Goal: Information Seeking & Learning: Learn about a topic

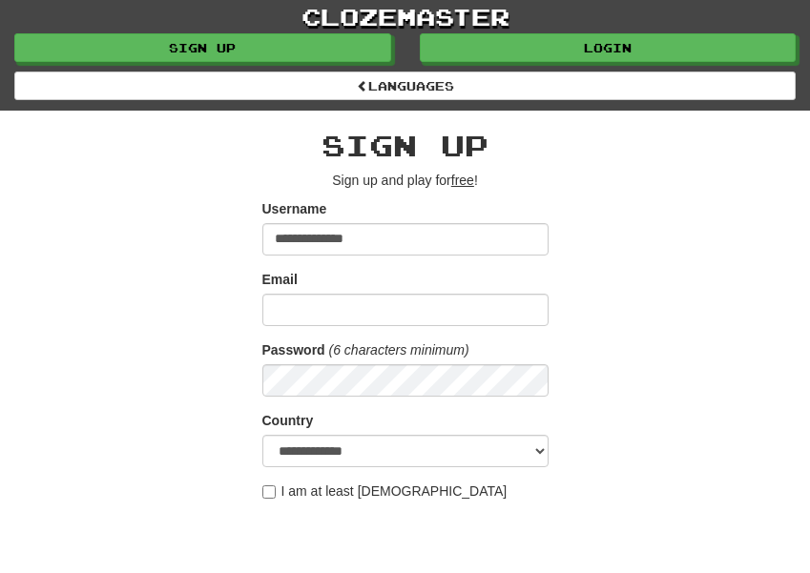
type input "**********"
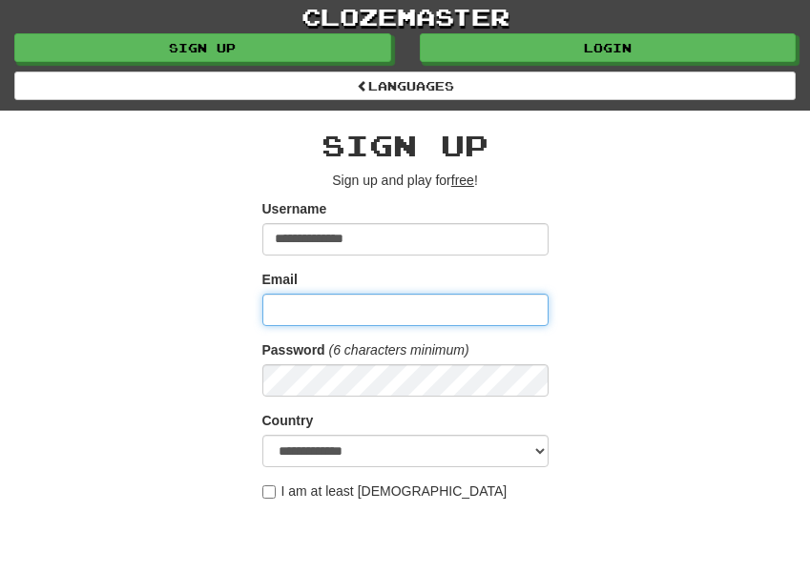
click at [330, 311] on input "Email" at bounding box center [405, 310] width 286 height 32
type input "**********"
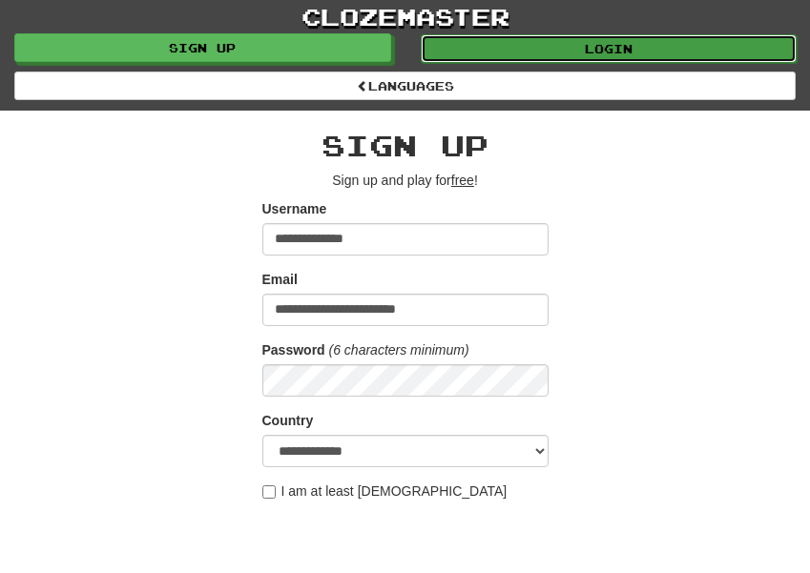
click at [691, 46] on link "Login" at bounding box center [609, 48] width 377 height 29
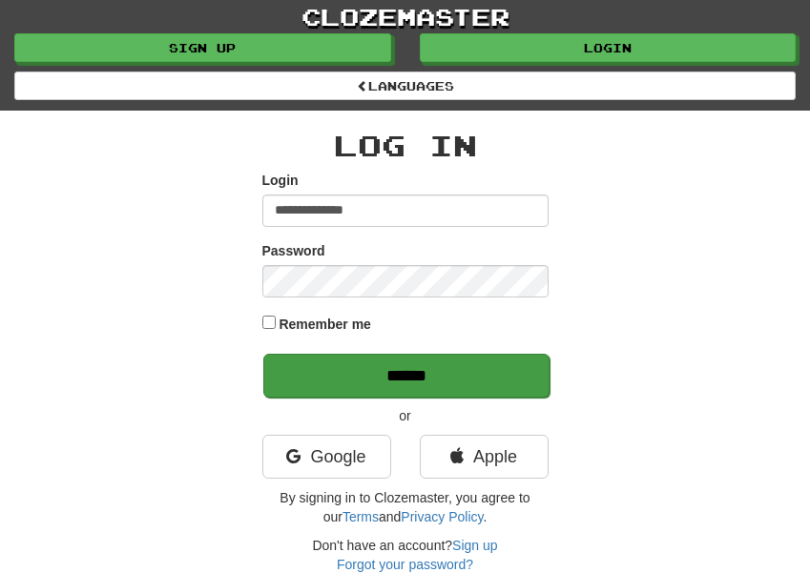
type input "**********"
click at [495, 370] on input "******" at bounding box center [406, 376] width 286 height 44
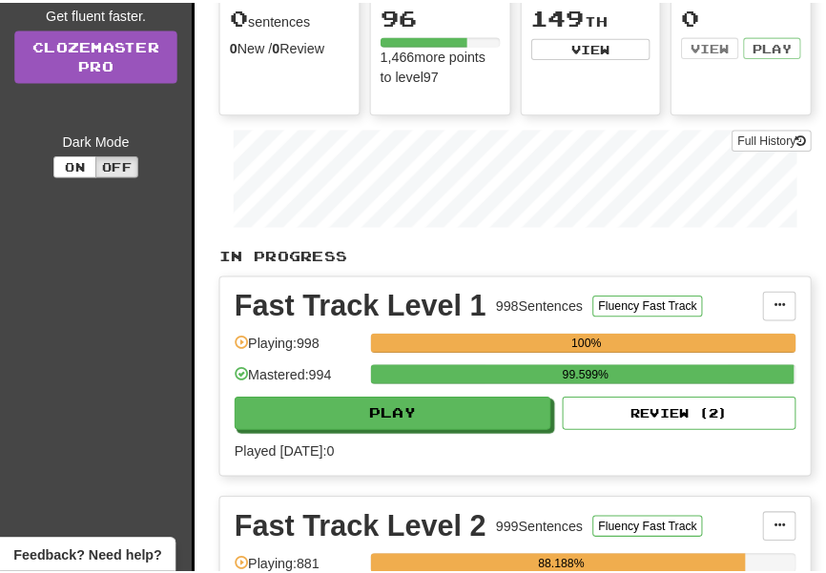
scroll to position [317, 0]
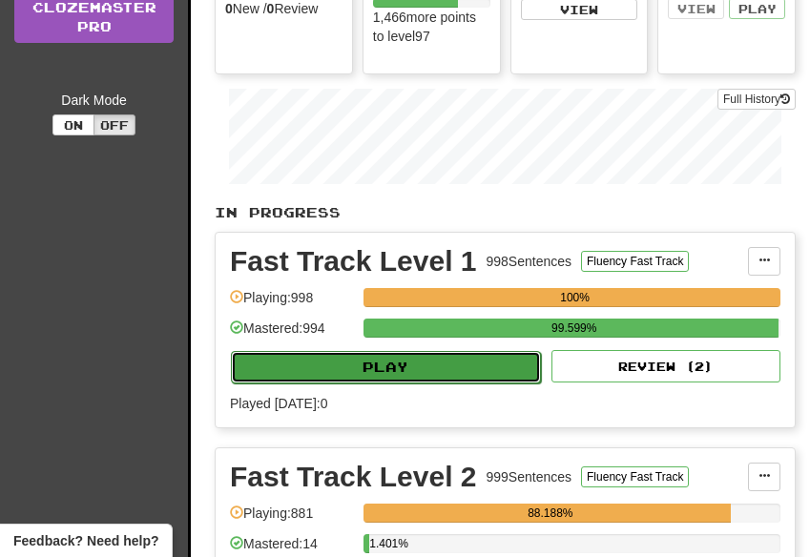
click at [490, 371] on button "Play" at bounding box center [386, 367] width 310 height 32
select select "**"
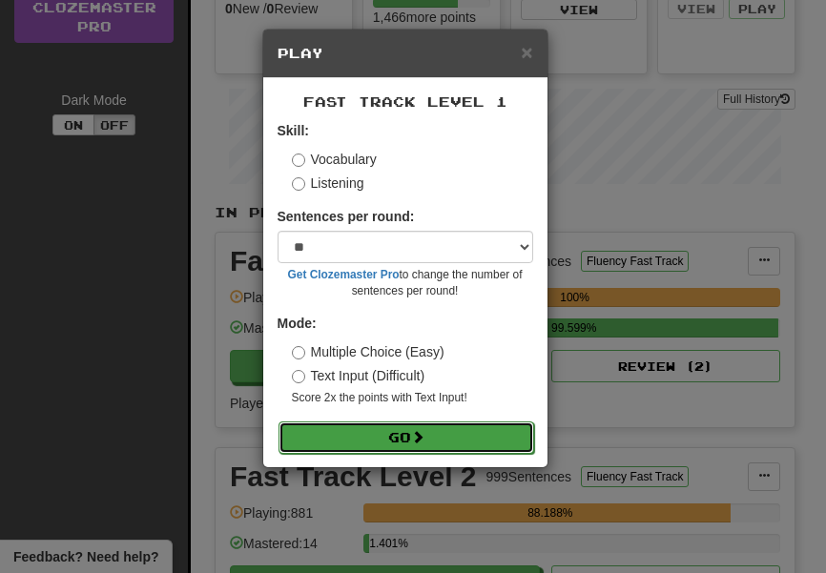
click at [443, 432] on button "Go" at bounding box center [406, 438] width 256 height 32
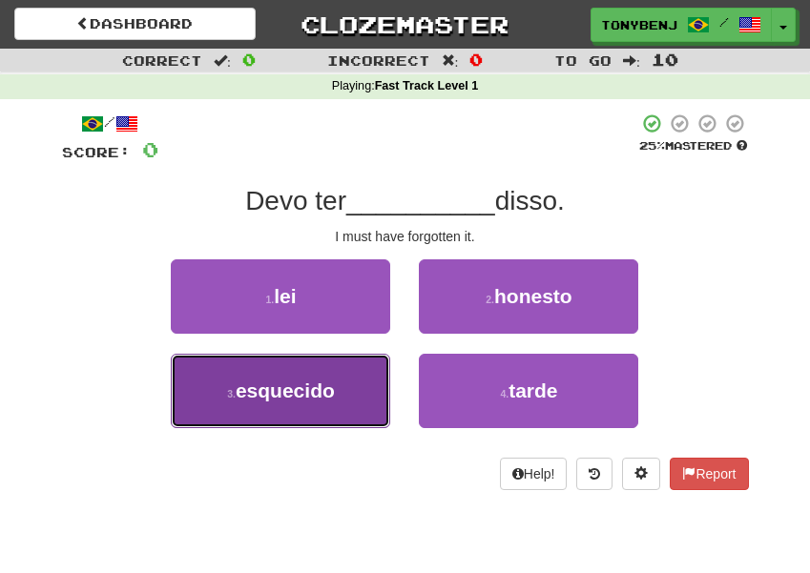
click at [361, 388] on button "3 . esquecido" at bounding box center [280, 391] width 219 height 74
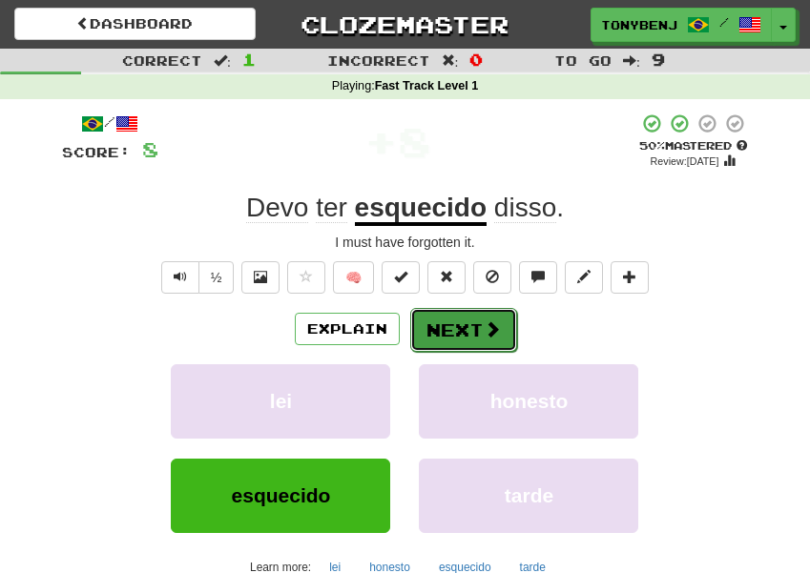
click at [485, 344] on button "Next" at bounding box center [463, 330] width 107 height 44
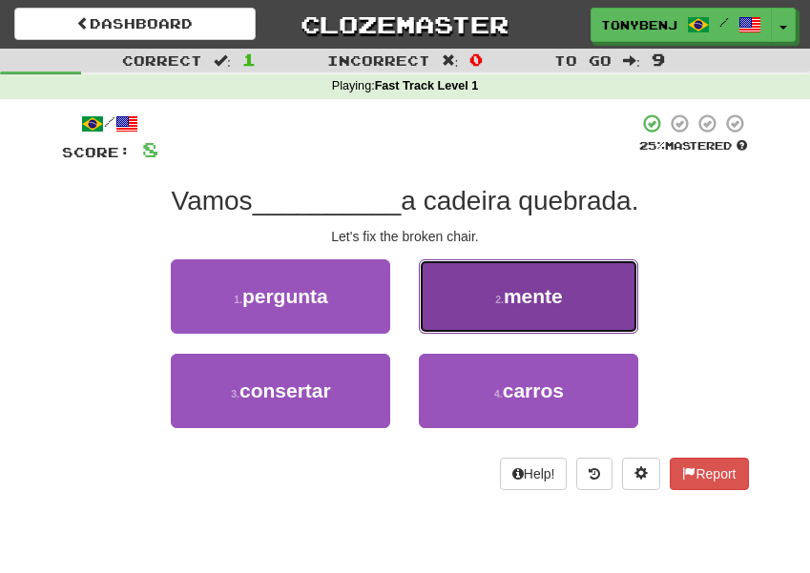
click at [585, 301] on button "2 . mente" at bounding box center [528, 296] width 219 height 74
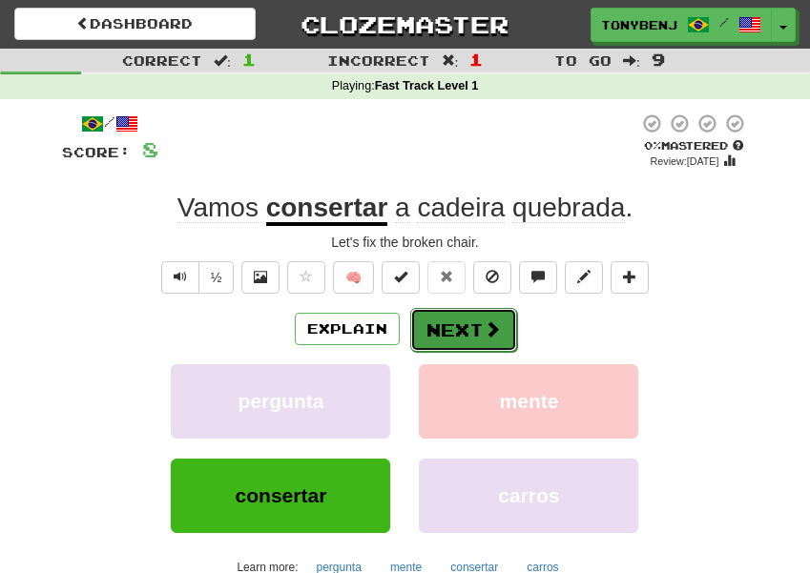
click at [486, 340] on button "Next" at bounding box center [463, 330] width 107 height 44
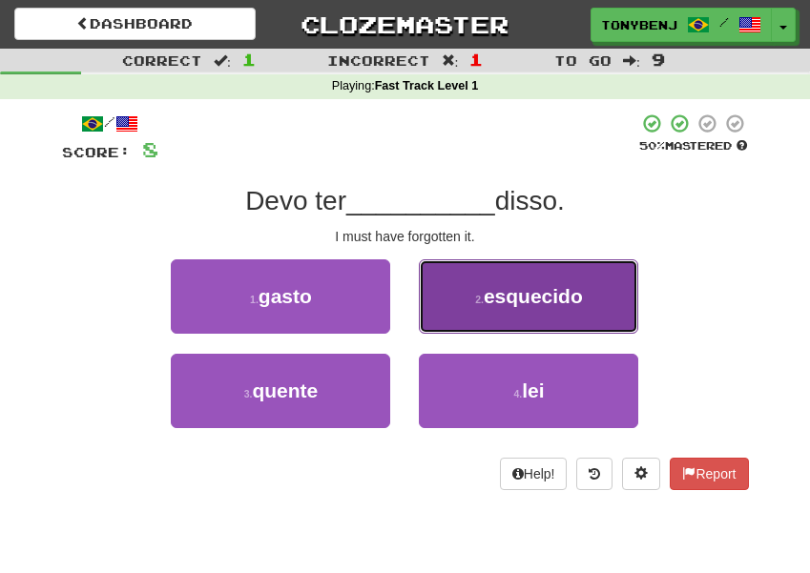
click at [502, 293] on span "esquecido" at bounding box center [533, 296] width 99 height 22
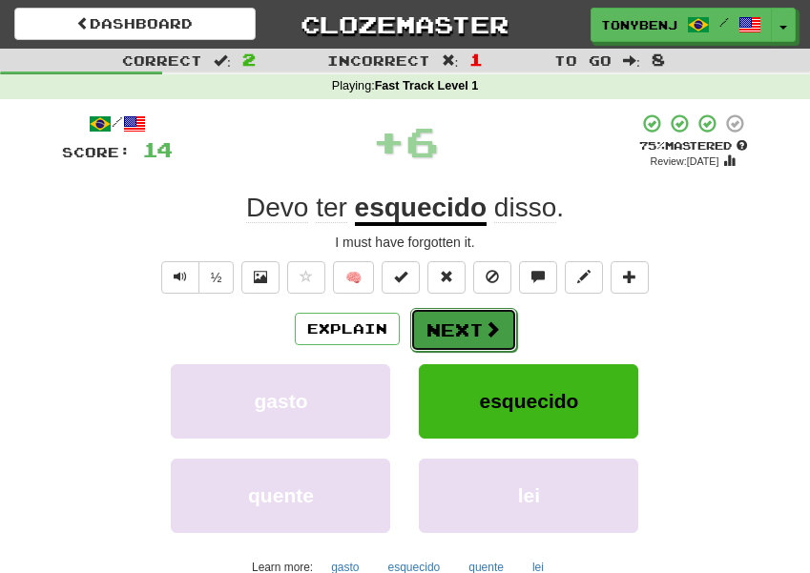
click at [441, 339] on button "Next" at bounding box center [463, 330] width 107 height 44
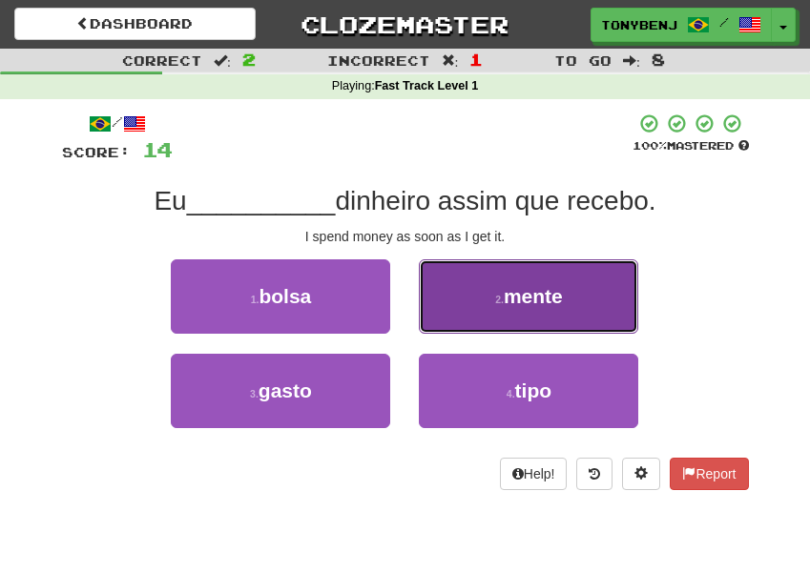
click at [475, 312] on button "2 . mente" at bounding box center [528, 296] width 219 height 74
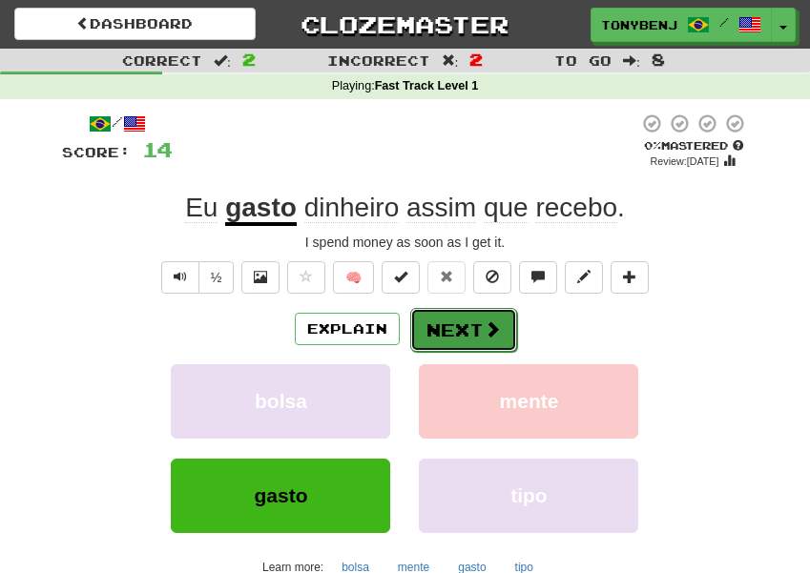
click at [462, 328] on button "Next" at bounding box center [463, 330] width 107 height 44
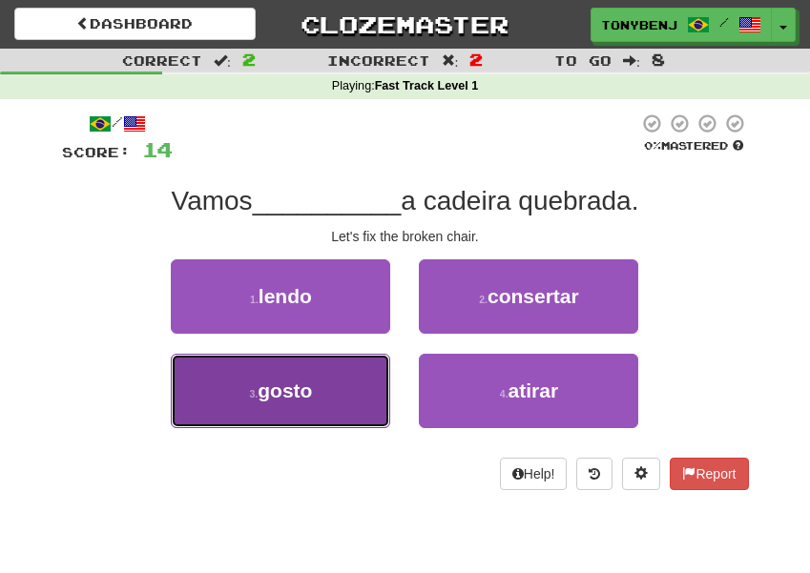
click at [353, 402] on button "3 . gosto" at bounding box center [280, 391] width 219 height 74
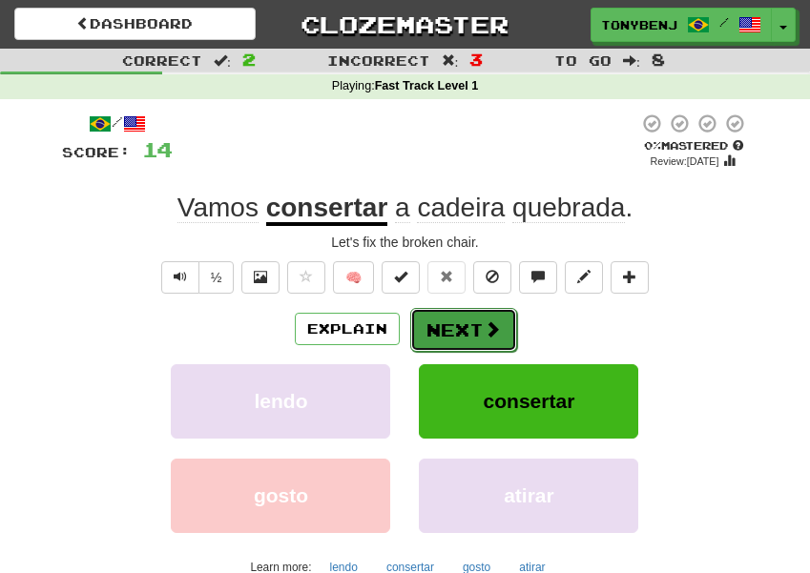
click at [500, 335] on button "Next" at bounding box center [463, 330] width 107 height 44
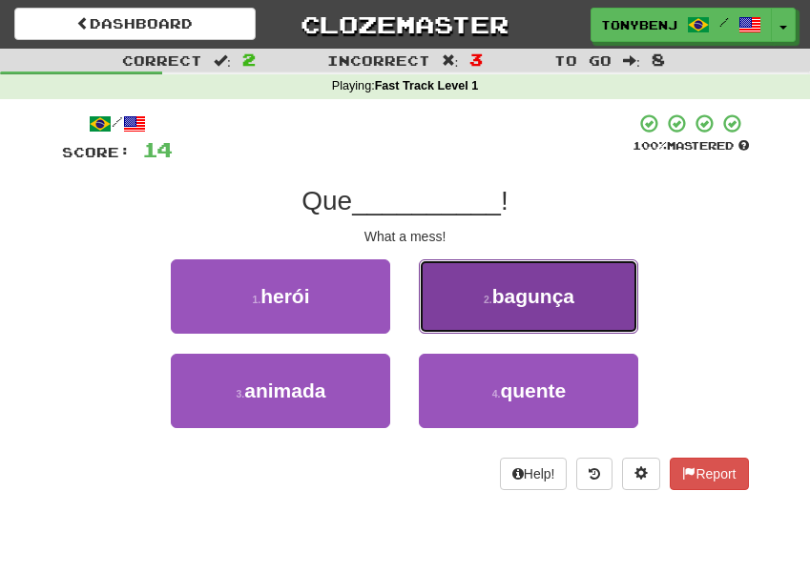
click at [524, 302] on span "bagunça" at bounding box center [533, 296] width 82 height 22
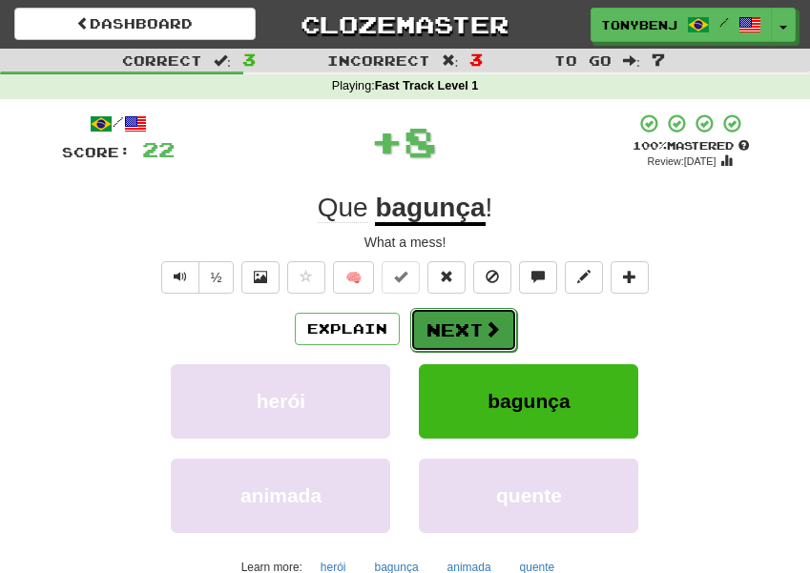
click at [484, 337] on span at bounding box center [492, 328] width 17 height 17
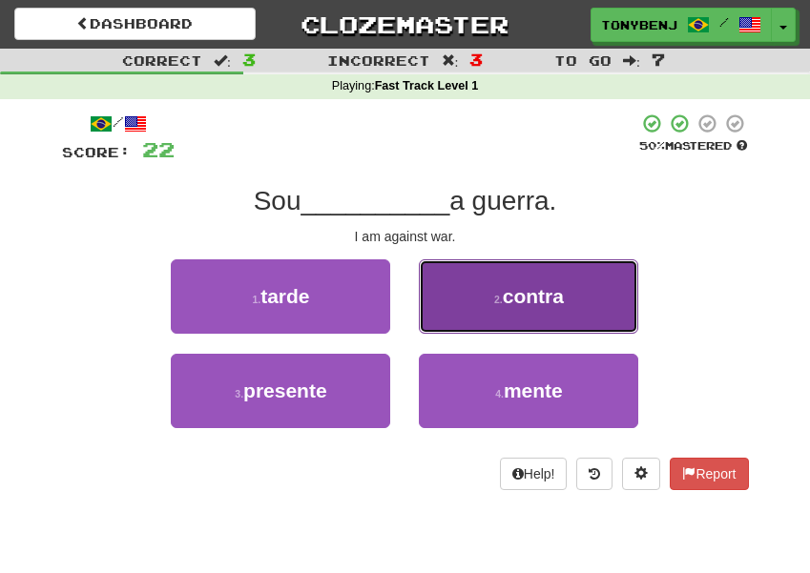
click at [606, 306] on button "2 . contra" at bounding box center [528, 296] width 219 height 74
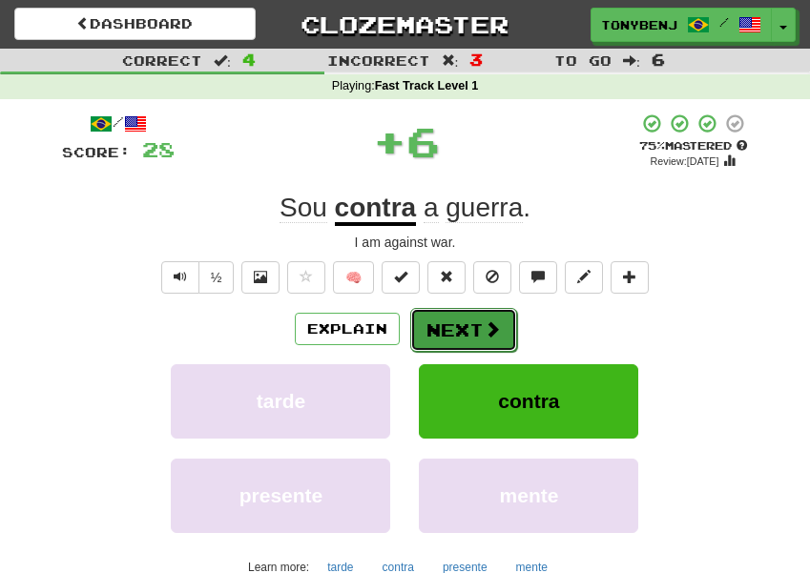
click at [448, 325] on button "Next" at bounding box center [463, 330] width 107 height 44
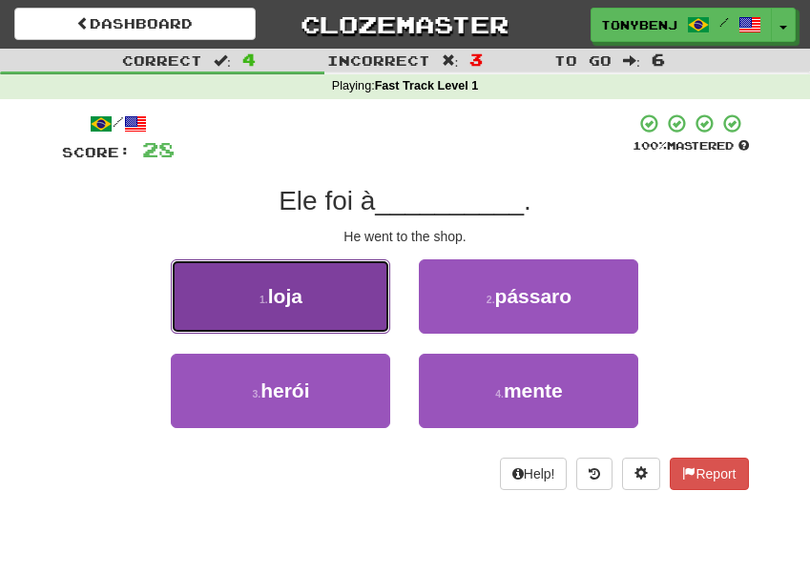
click at [258, 316] on button "1 . loja" at bounding box center [280, 296] width 219 height 74
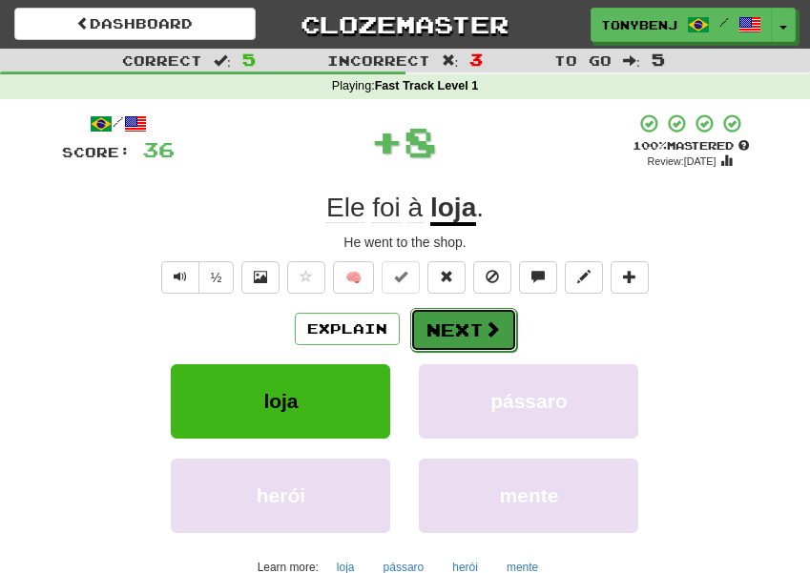
click at [439, 327] on button "Next" at bounding box center [463, 330] width 107 height 44
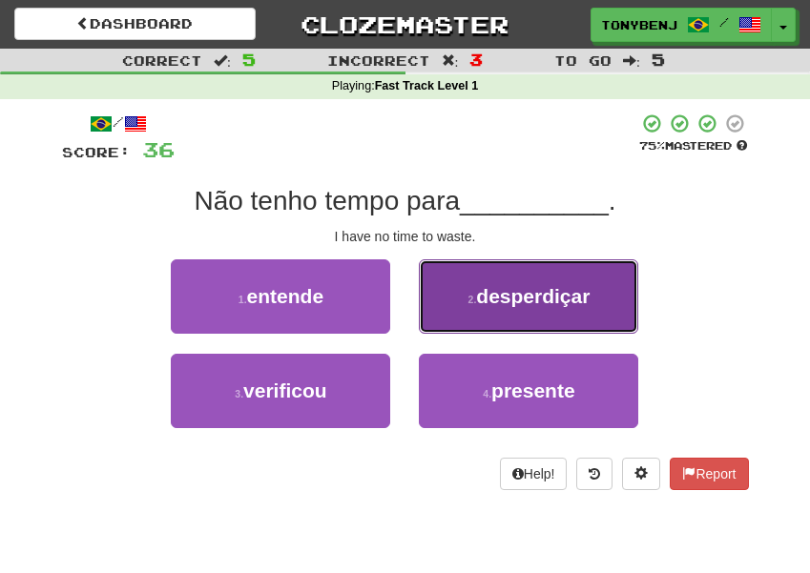
click at [517, 318] on button "2 . desperdiçar" at bounding box center [528, 296] width 219 height 74
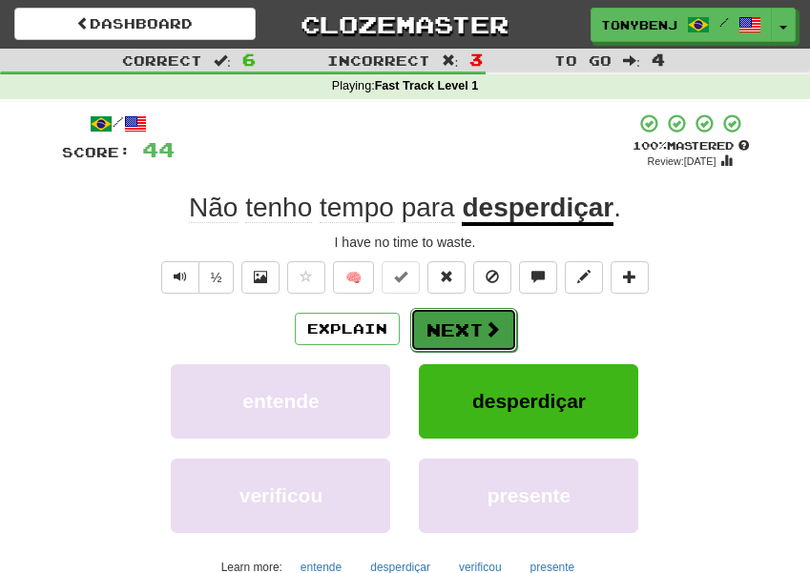
click at [481, 336] on button "Next" at bounding box center [463, 330] width 107 height 44
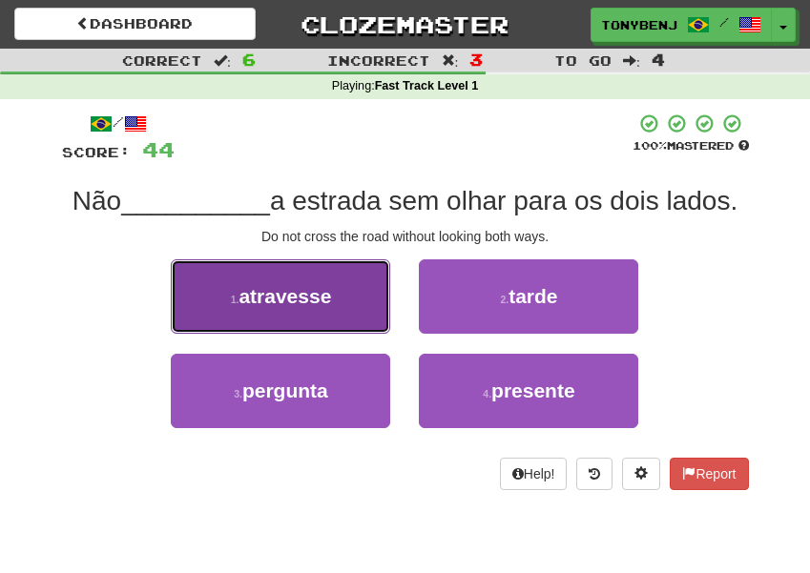
click at [323, 314] on button "1 . atravesse" at bounding box center [280, 296] width 219 height 74
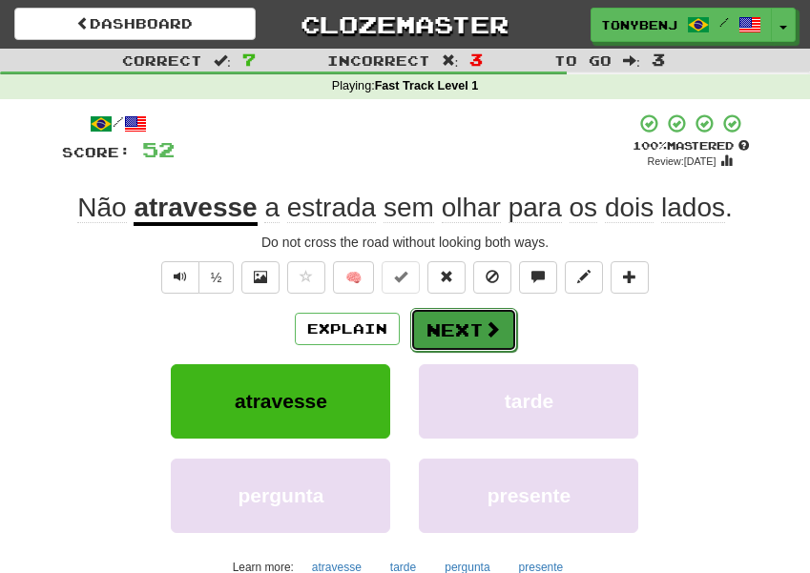
click at [474, 326] on button "Next" at bounding box center [463, 330] width 107 height 44
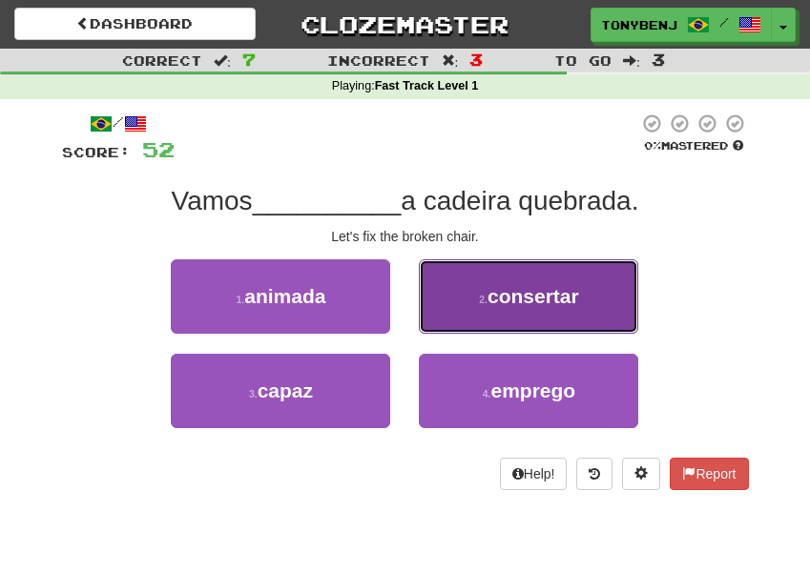
click at [537, 309] on button "2 . consertar" at bounding box center [528, 296] width 219 height 74
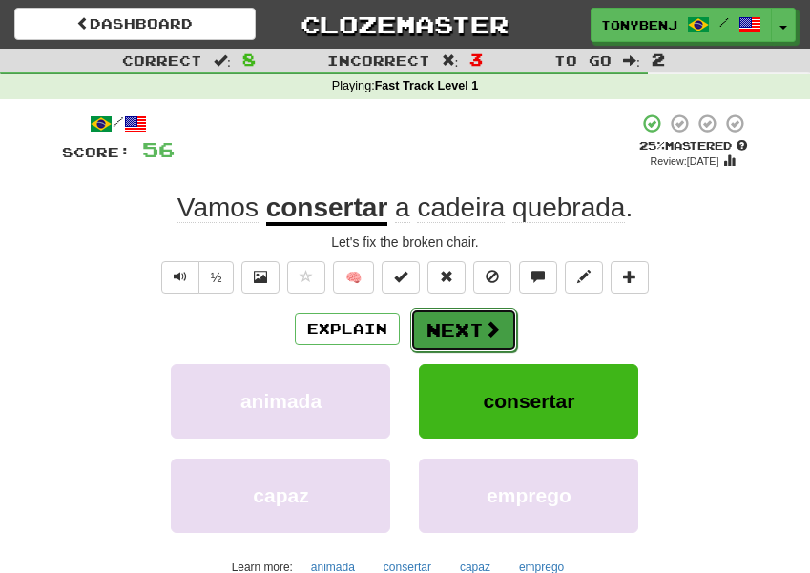
click at [472, 349] on button "Next" at bounding box center [463, 330] width 107 height 44
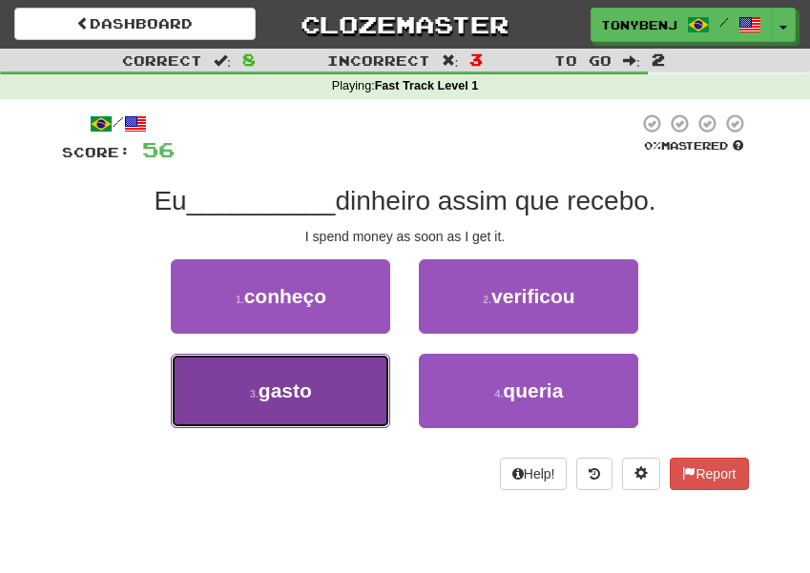
click at [333, 391] on button "3 . gasto" at bounding box center [280, 391] width 219 height 74
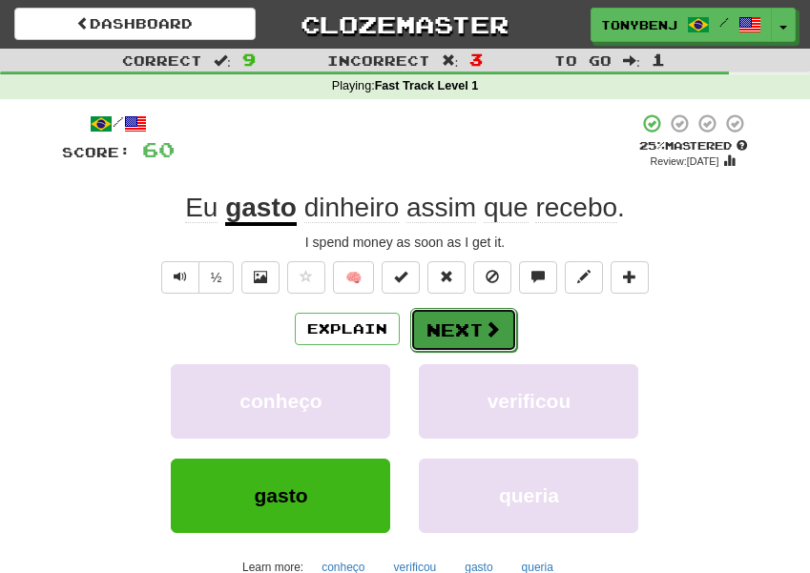
click at [499, 343] on button "Next" at bounding box center [463, 330] width 107 height 44
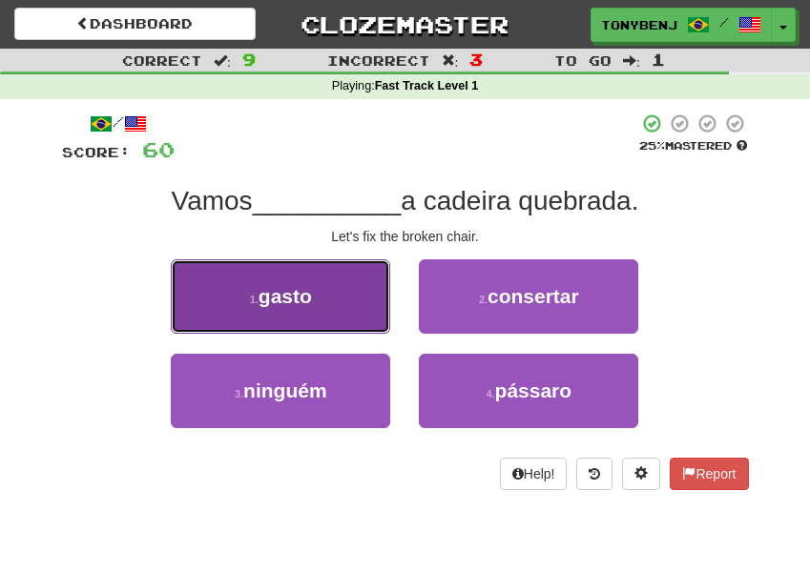
click at [316, 301] on button "1 . gasto" at bounding box center [280, 296] width 219 height 74
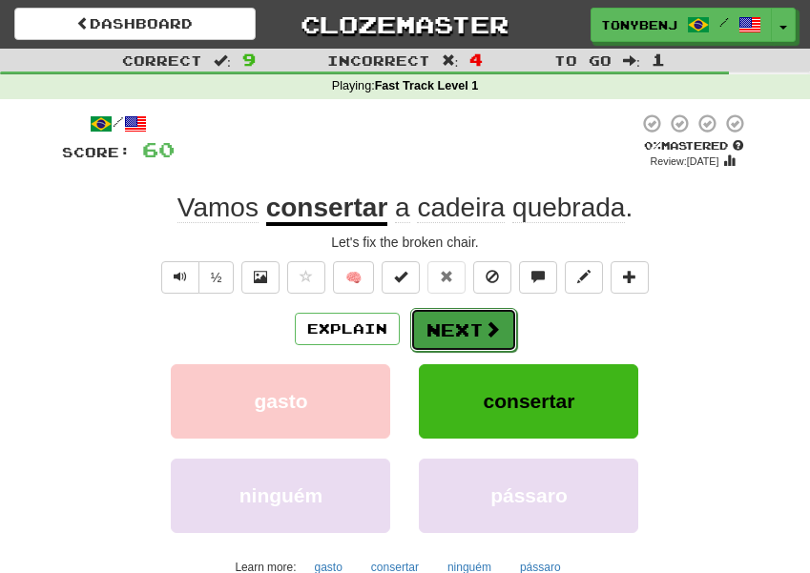
click at [449, 323] on button "Next" at bounding box center [463, 330] width 107 height 44
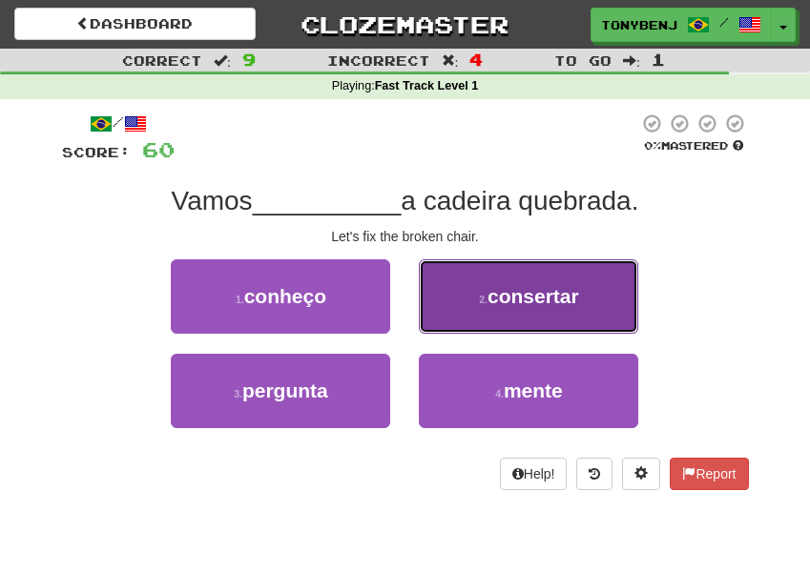
click at [450, 319] on button "2 . consertar" at bounding box center [528, 296] width 219 height 74
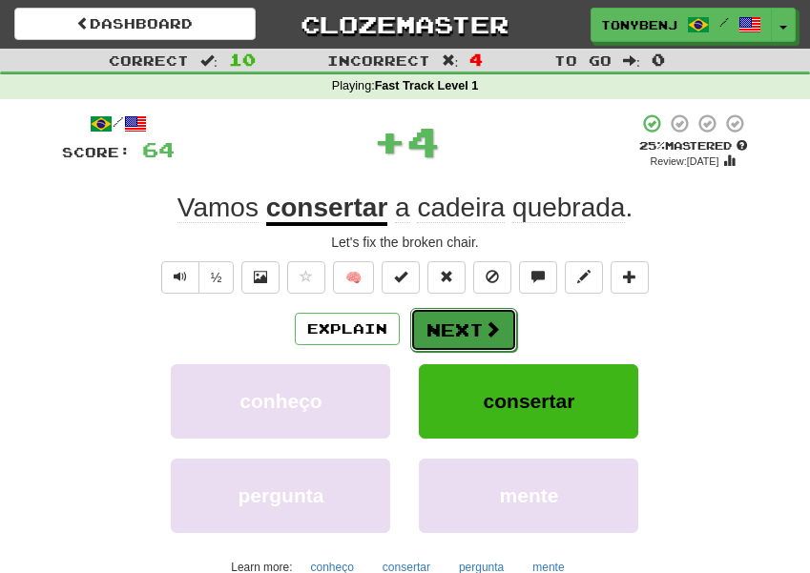
click at [476, 328] on button "Next" at bounding box center [463, 330] width 107 height 44
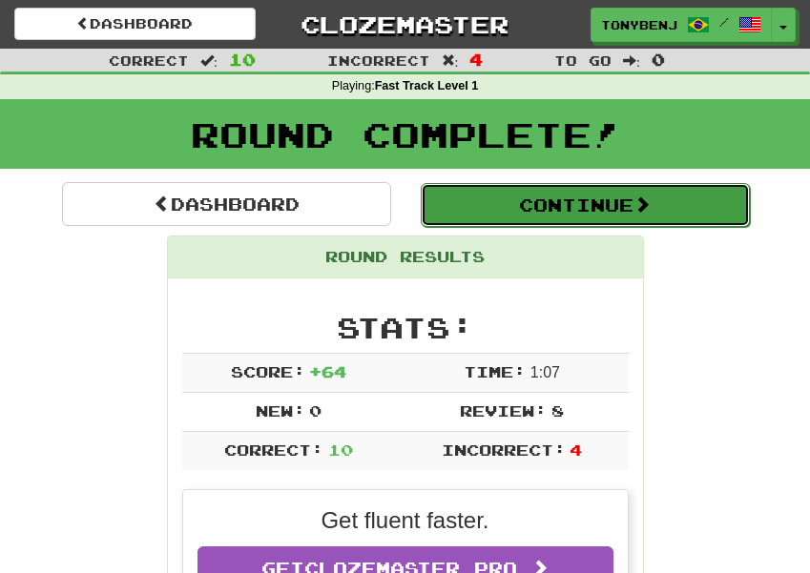
click at [537, 206] on button "Continue" at bounding box center [585, 205] width 329 height 44
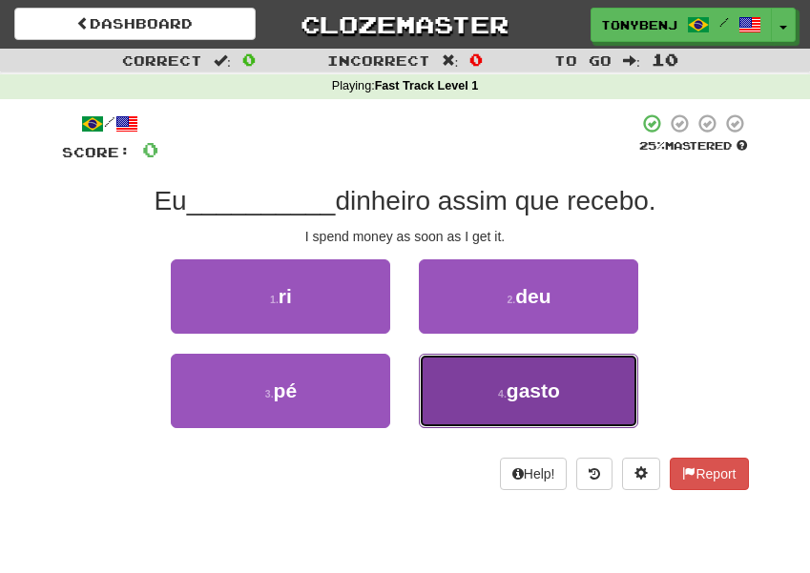
click at [586, 386] on button "4 . gasto" at bounding box center [528, 391] width 219 height 74
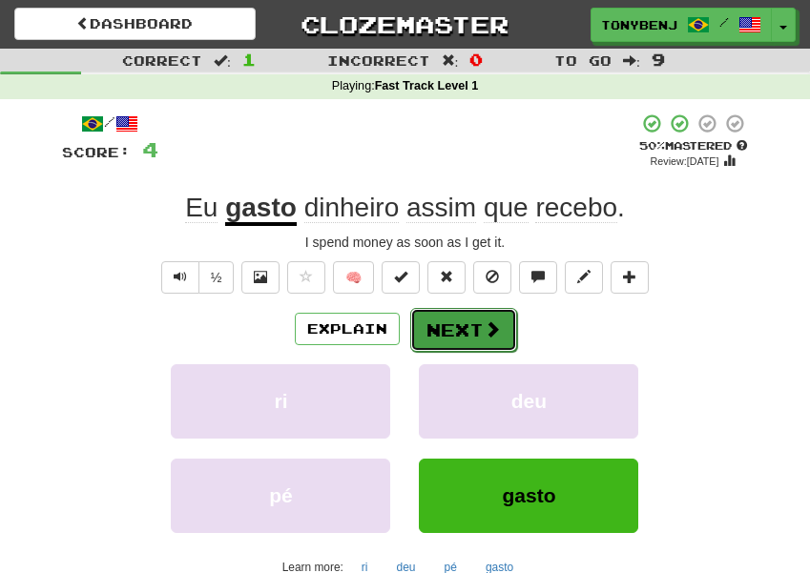
click at [458, 336] on button "Next" at bounding box center [463, 330] width 107 height 44
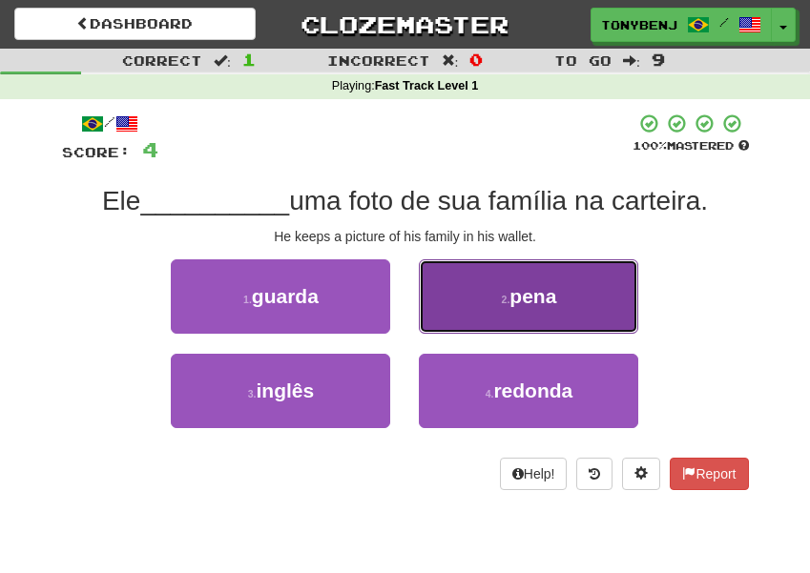
click at [515, 312] on button "2 . pena" at bounding box center [528, 296] width 219 height 74
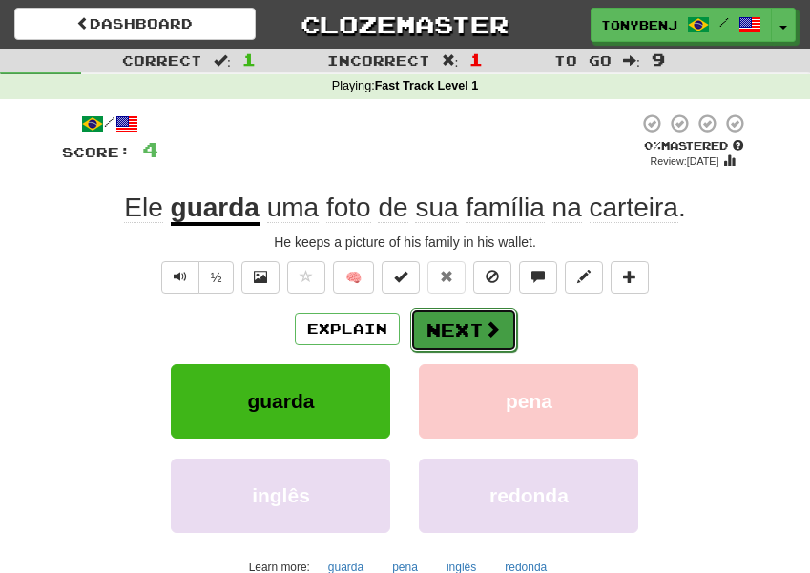
click at [477, 335] on button "Next" at bounding box center [463, 330] width 107 height 44
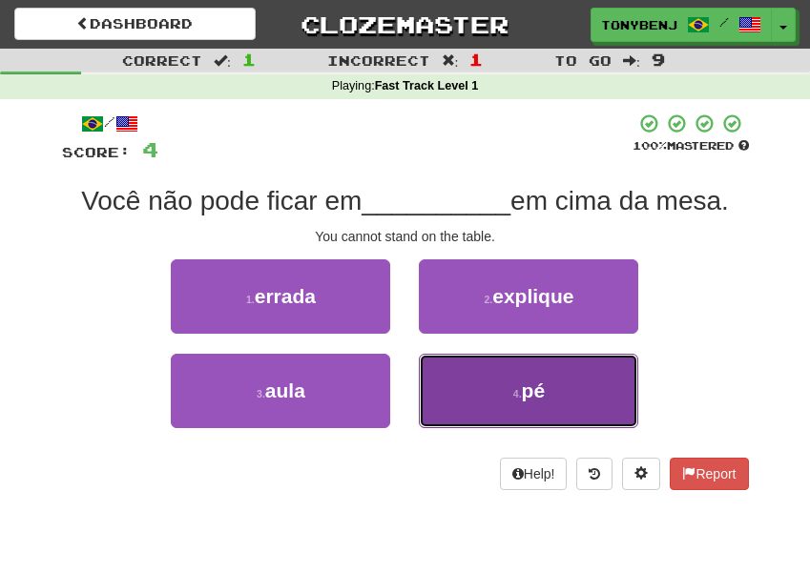
click at [440, 390] on button "4 . pé" at bounding box center [528, 391] width 219 height 74
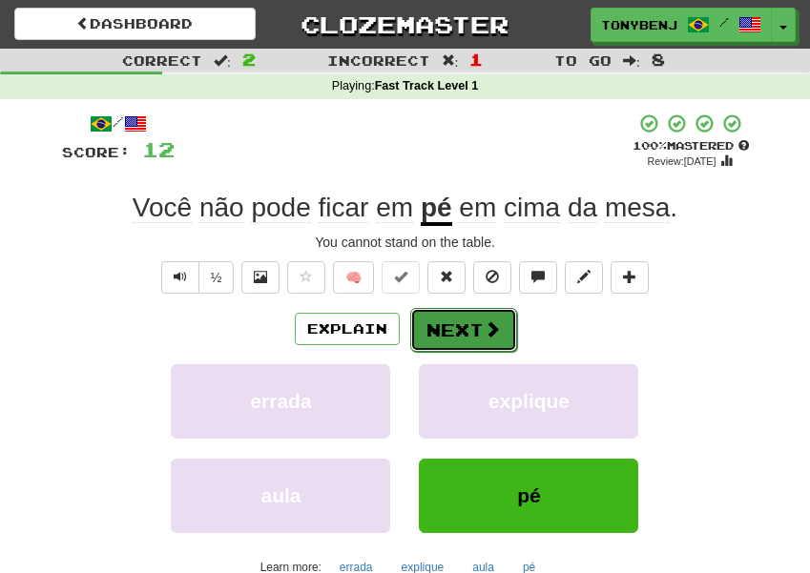
click at [472, 334] on button "Next" at bounding box center [463, 330] width 107 height 44
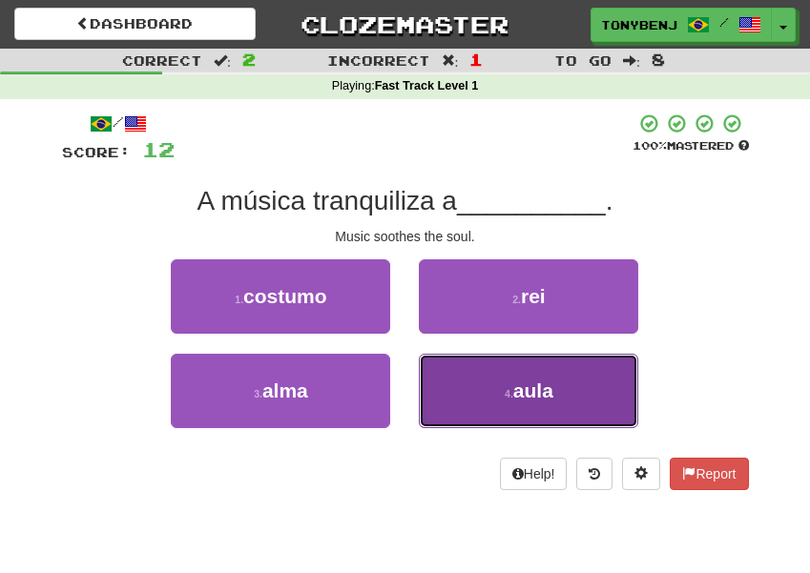
click at [519, 405] on button "4 . aula" at bounding box center [528, 391] width 219 height 74
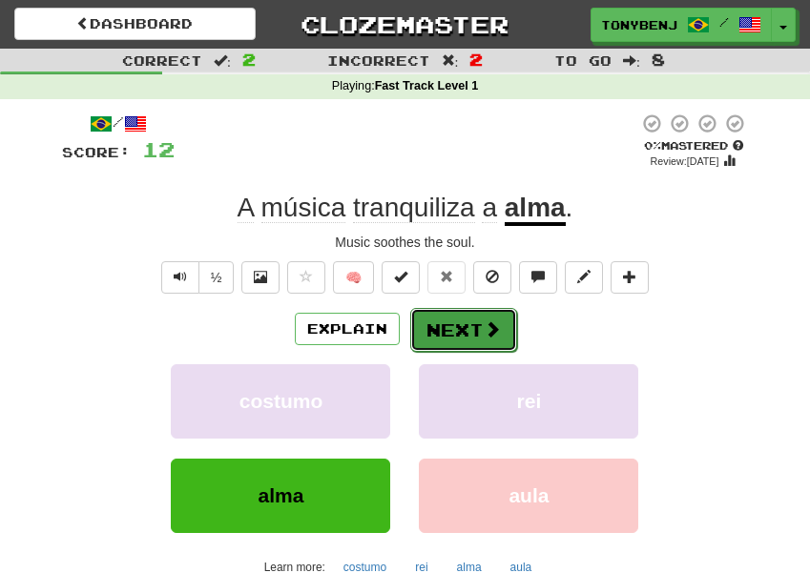
click at [480, 341] on button "Next" at bounding box center [463, 330] width 107 height 44
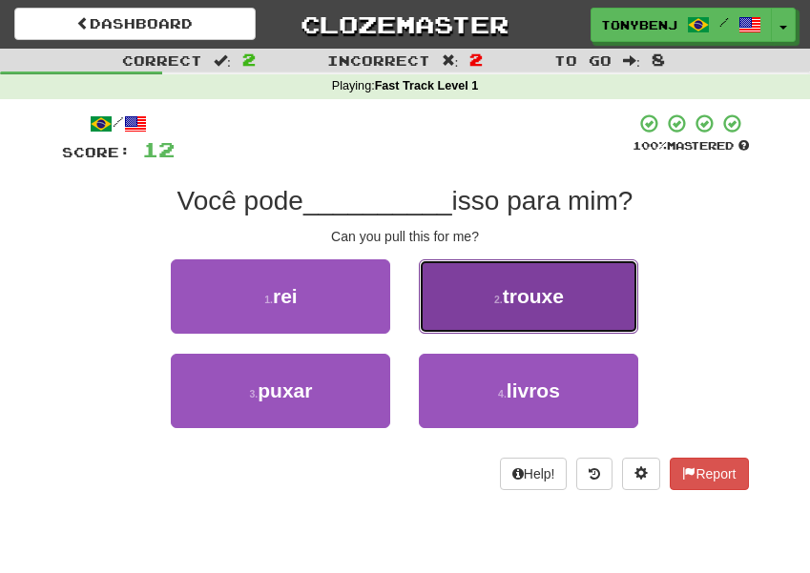
click at [514, 310] on button "2 . trouxe" at bounding box center [528, 296] width 219 height 74
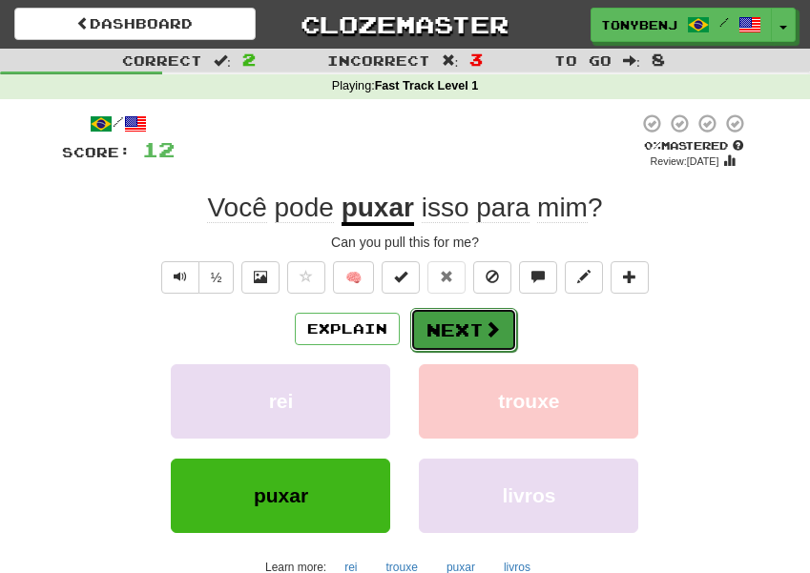
click at [438, 329] on button "Next" at bounding box center [463, 330] width 107 height 44
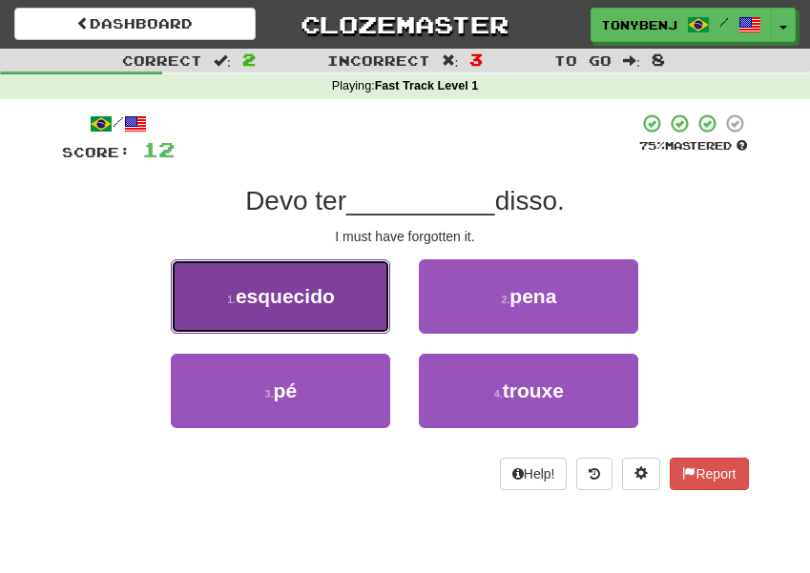
click at [361, 319] on button "1 . esquecido" at bounding box center [280, 296] width 219 height 74
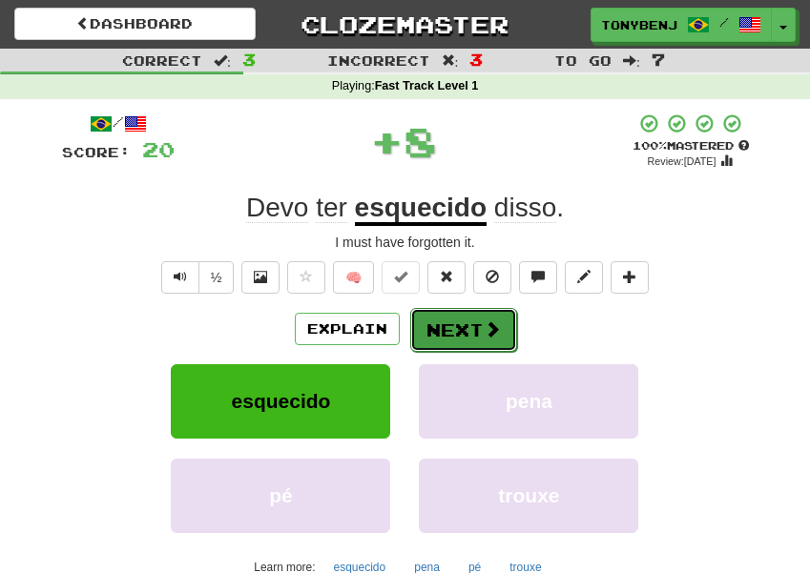
click at [470, 324] on button "Next" at bounding box center [463, 330] width 107 height 44
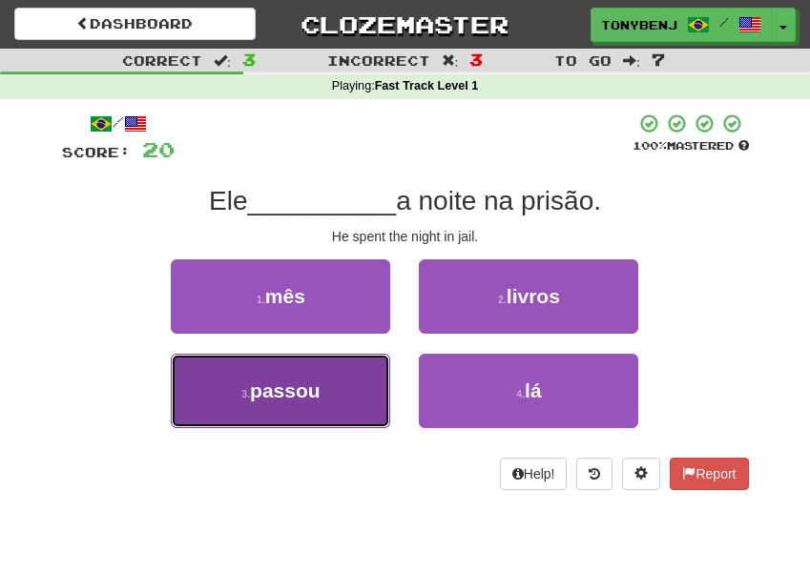
click at [350, 423] on button "3 . passou" at bounding box center [280, 391] width 219 height 74
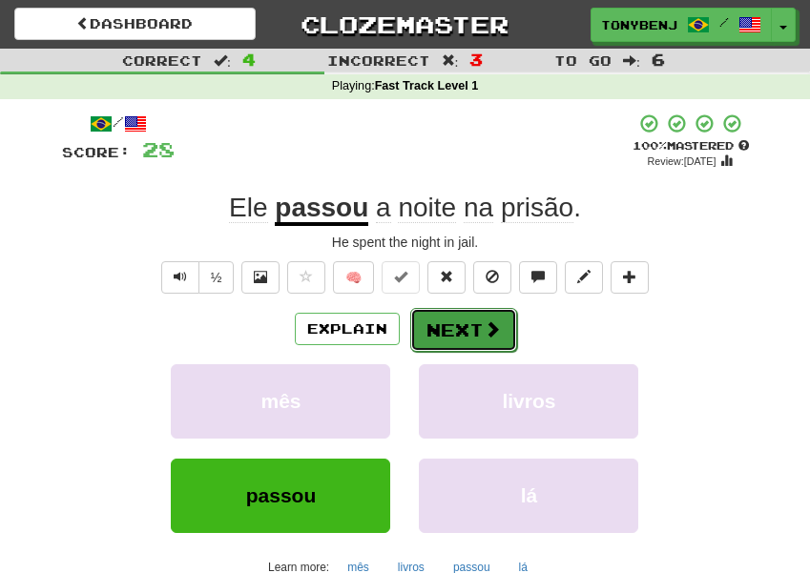
click at [480, 331] on button "Next" at bounding box center [463, 330] width 107 height 44
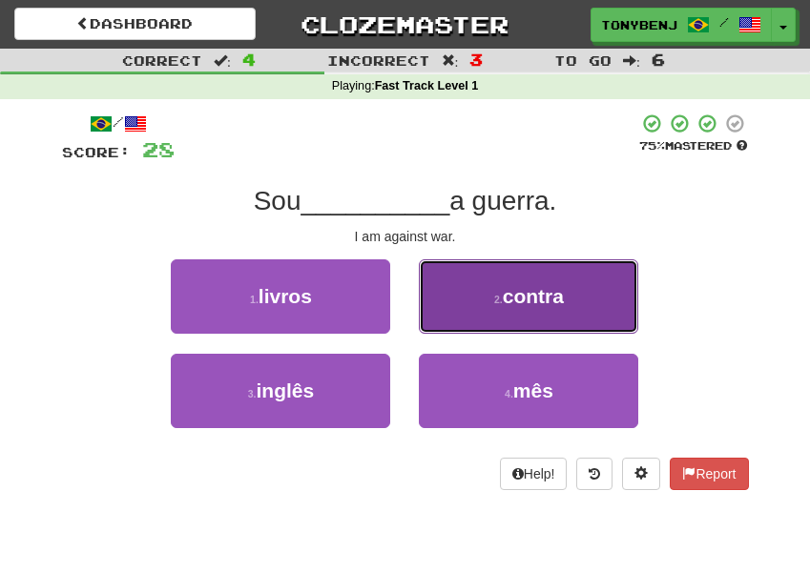
click at [481, 302] on button "2 . contra" at bounding box center [528, 296] width 219 height 74
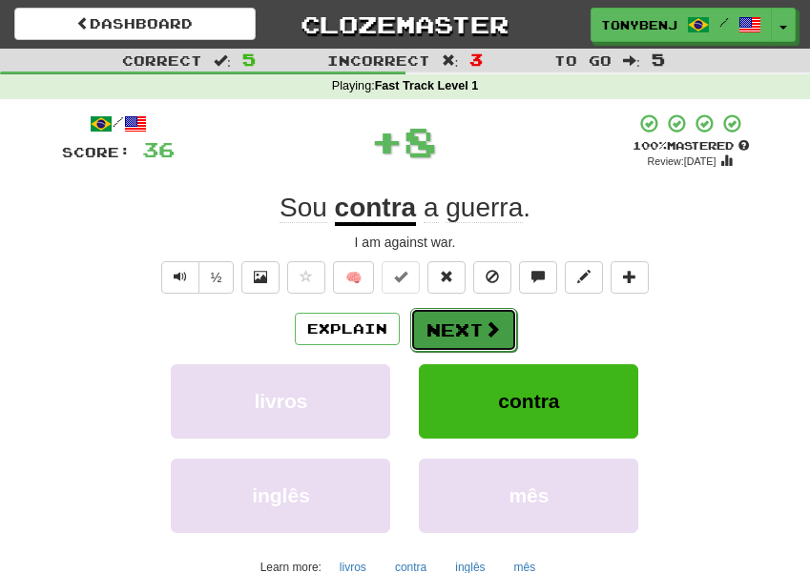
click at [484, 332] on span at bounding box center [492, 328] width 17 height 17
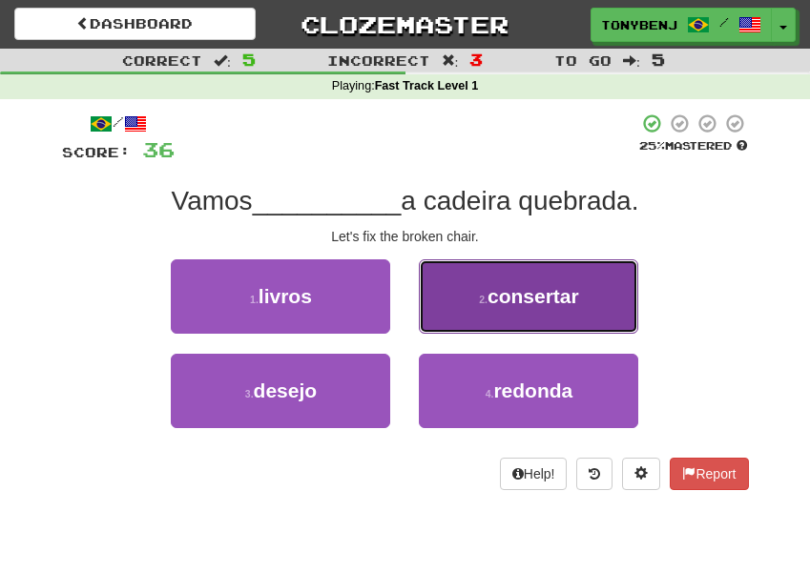
click at [465, 299] on button "2 . consertar" at bounding box center [528, 296] width 219 height 74
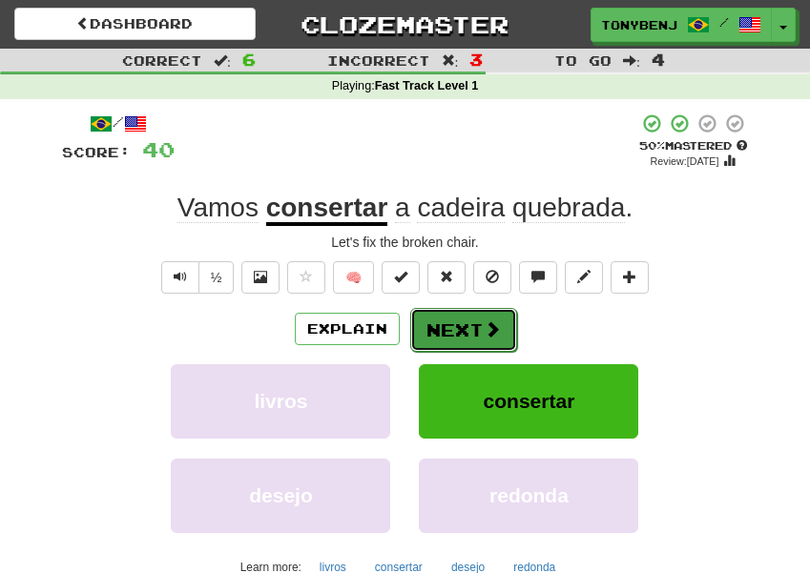
click at [453, 330] on button "Next" at bounding box center [463, 330] width 107 height 44
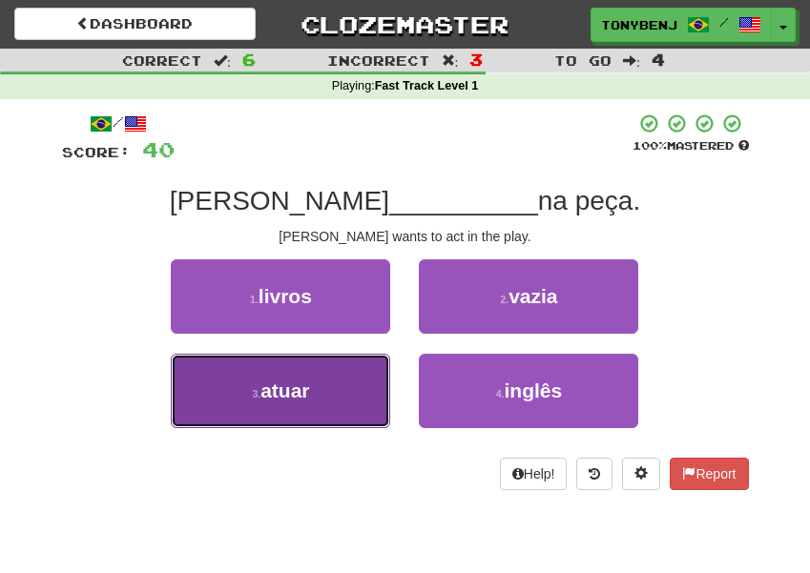
click at [351, 407] on button "3 . atuar" at bounding box center [280, 391] width 219 height 74
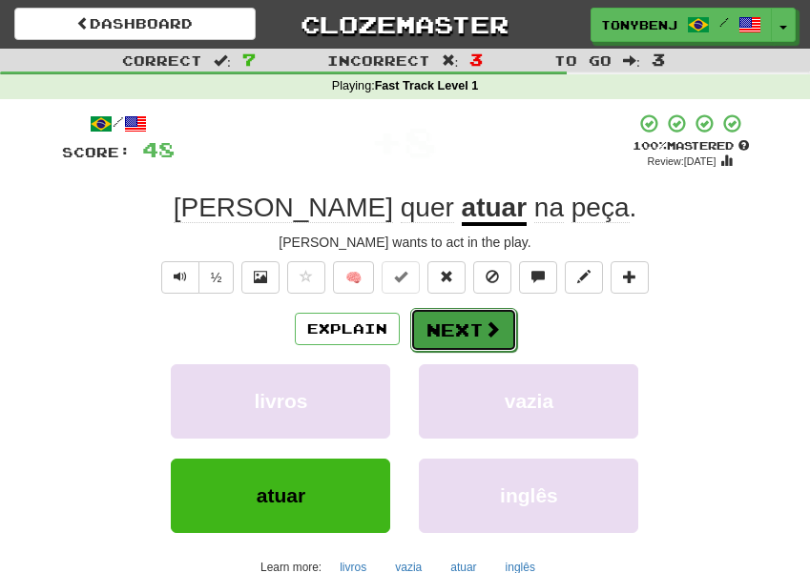
click at [498, 325] on span at bounding box center [492, 328] width 17 height 17
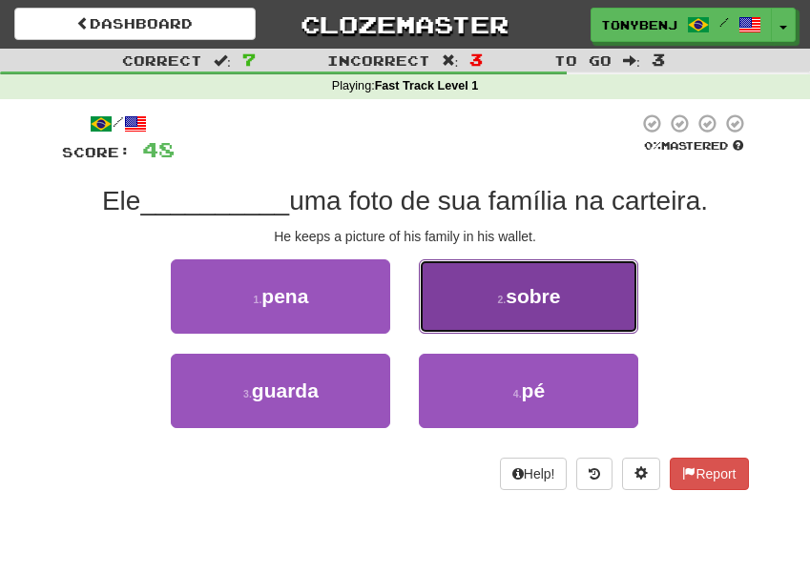
click at [628, 312] on button "2 . sobre" at bounding box center [528, 296] width 219 height 74
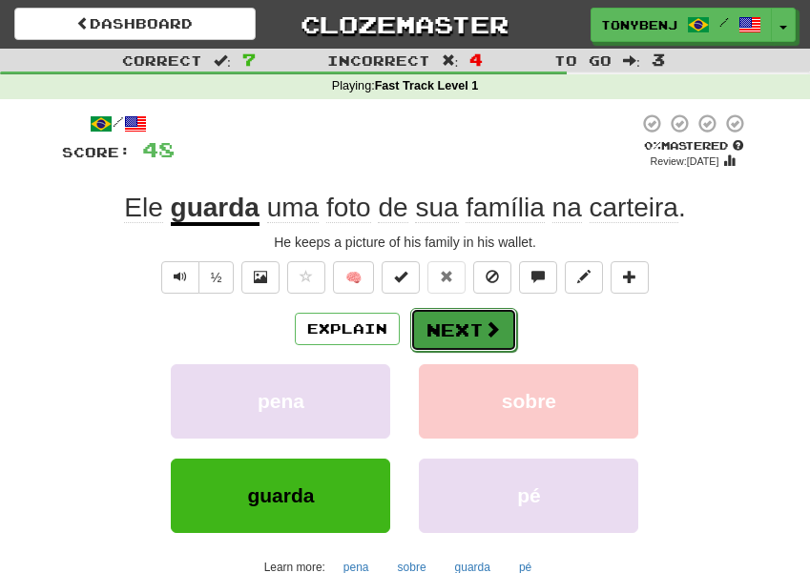
click at [476, 321] on button "Next" at bounding box center [463, 330] width 107 height 44
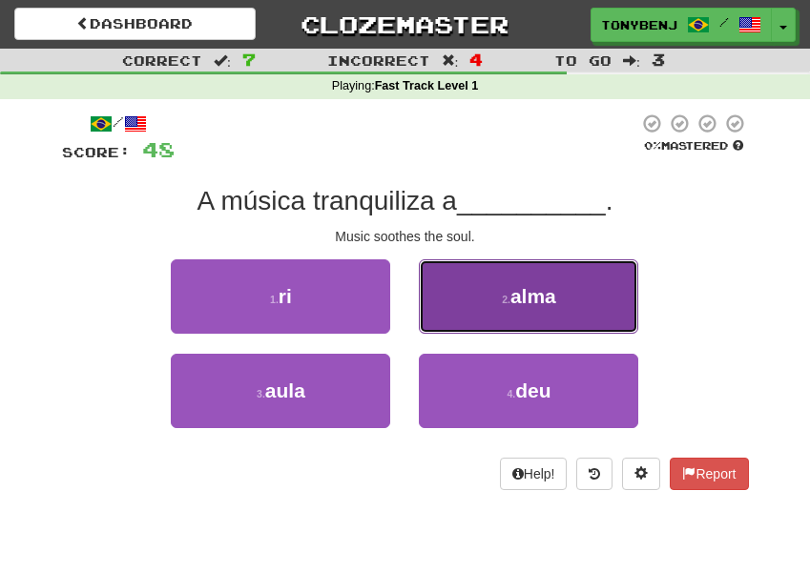
click at [612, 292] on button "2 . alma" at bounding box center [528, 296] width 219 height 74
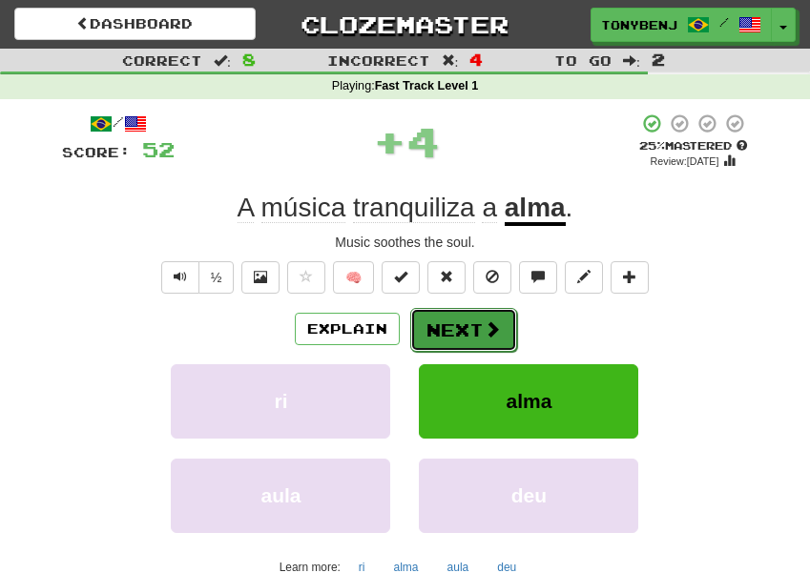
click at [490, 336] on span at bounding box center [492, 328] width 17 height 17
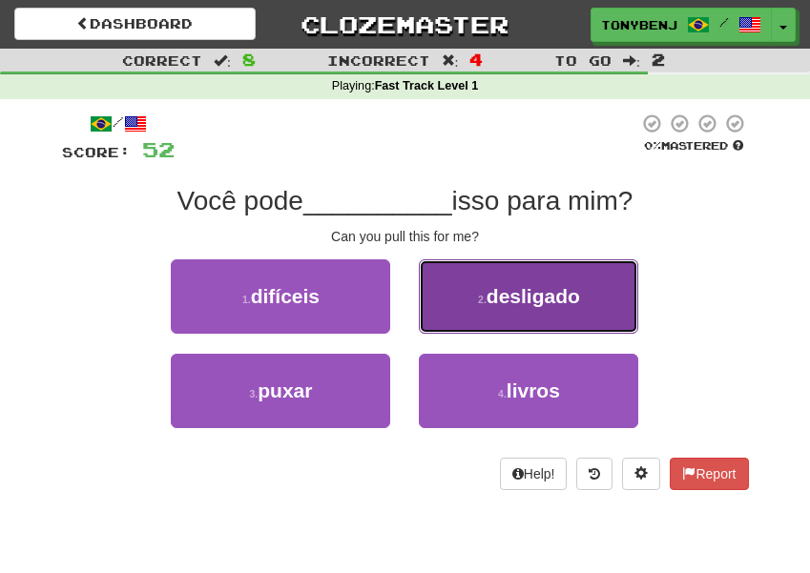
click at [526, 307] on span "desligado" at bounding box center [532, 296] width 93 height 22
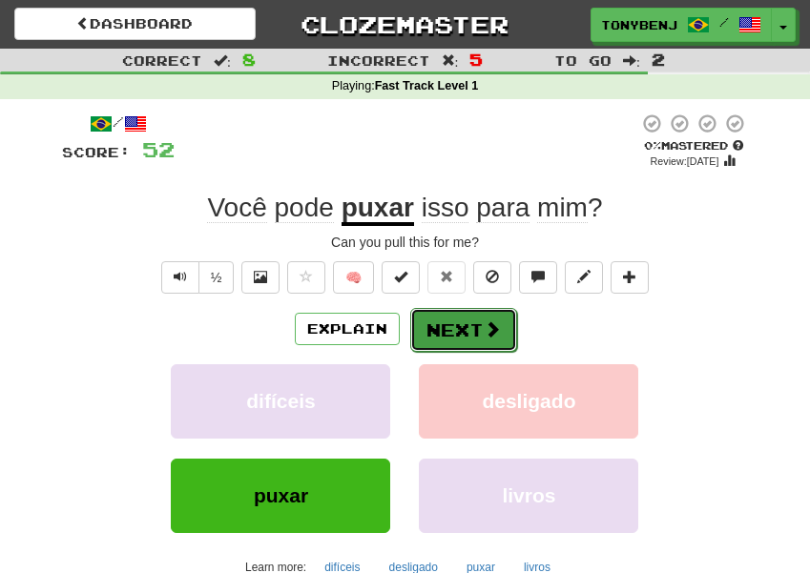
click at [476, 340] on button "Next" at bounding box center [463, 330] width 107 height 44
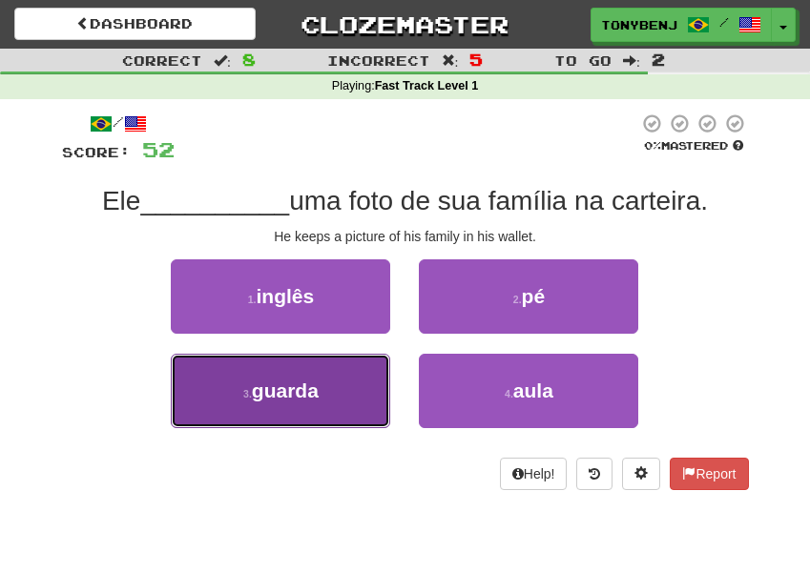
click at [334, 388] on button "3 . guarda" at bounding box center [280, 391] width 219 height 74
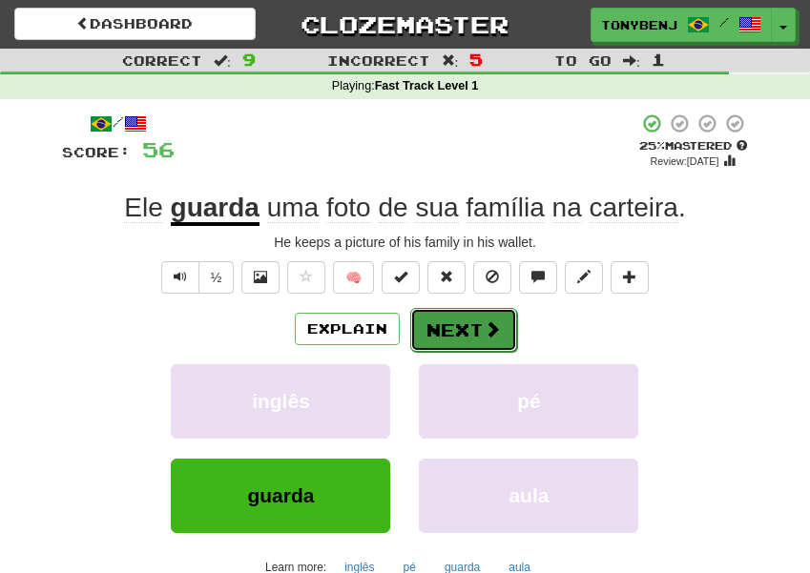
click at [485, 338] on span at bounding box center [492, 328] width 17 height 17
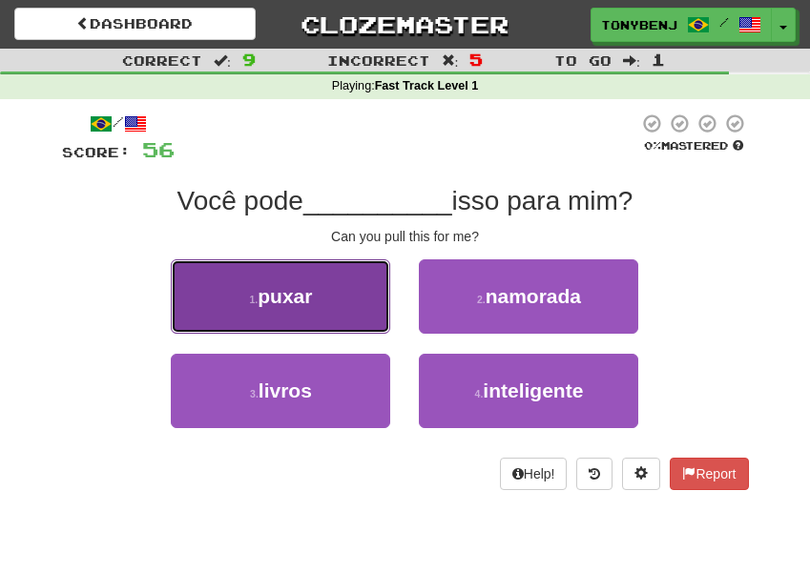
click at [341, 298] on button "1 . puxar" at bounding box center [280, 296] width 219 height 74
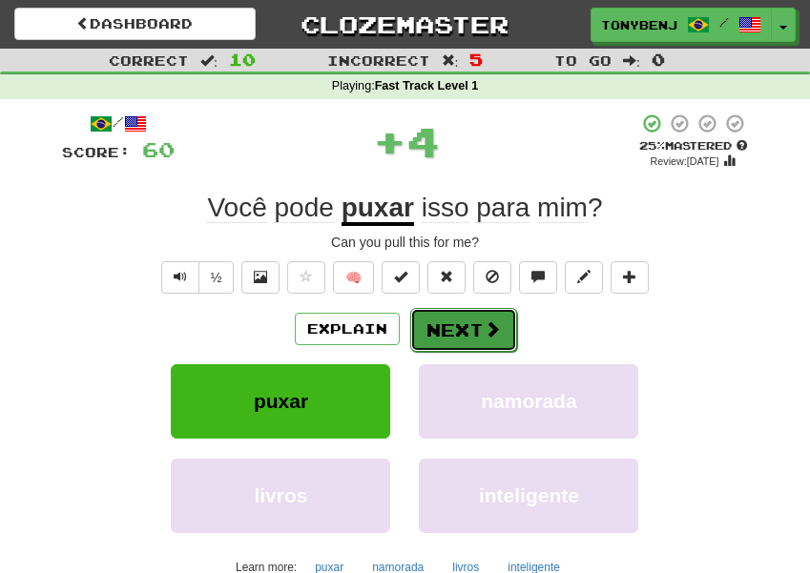
click at [431, 337] on button "Next" at bounding box center [463, 330] width 107 height 44
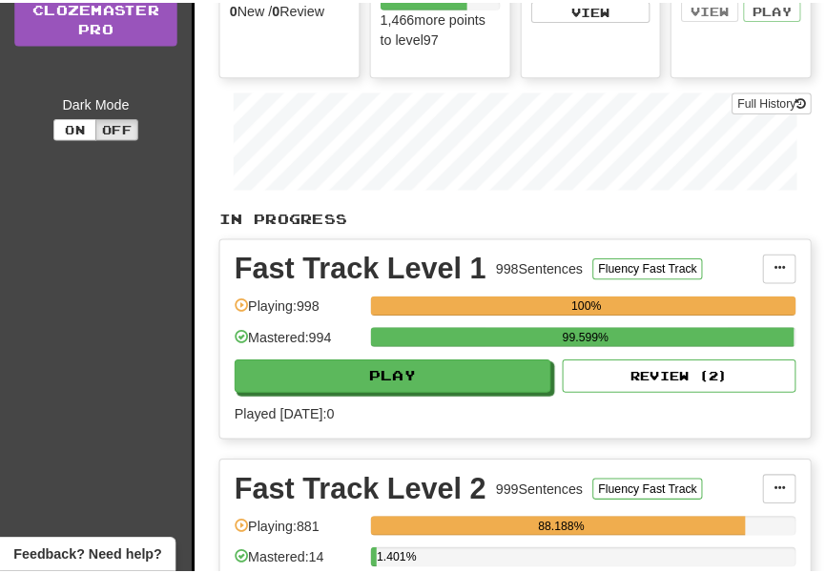
scroll to position [317, 0]
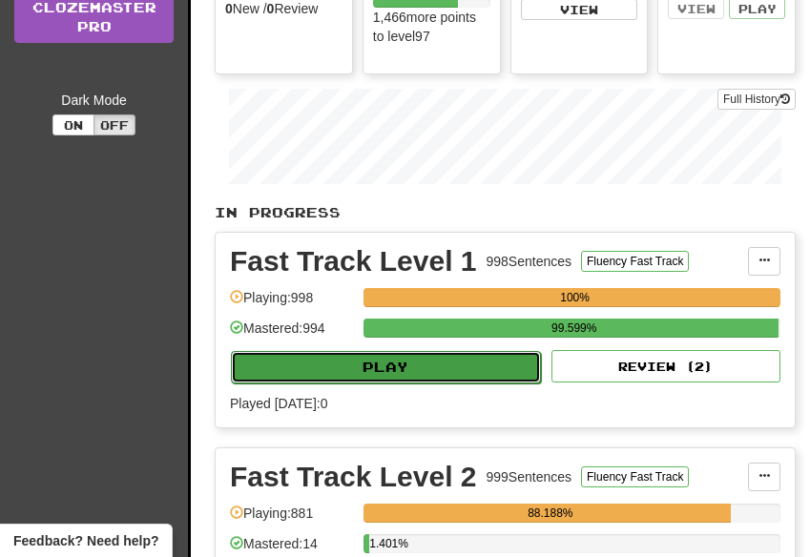
click at [502, 358] on button "Play" at bounding box center [386, 367] width 310 height 32
select select "**"
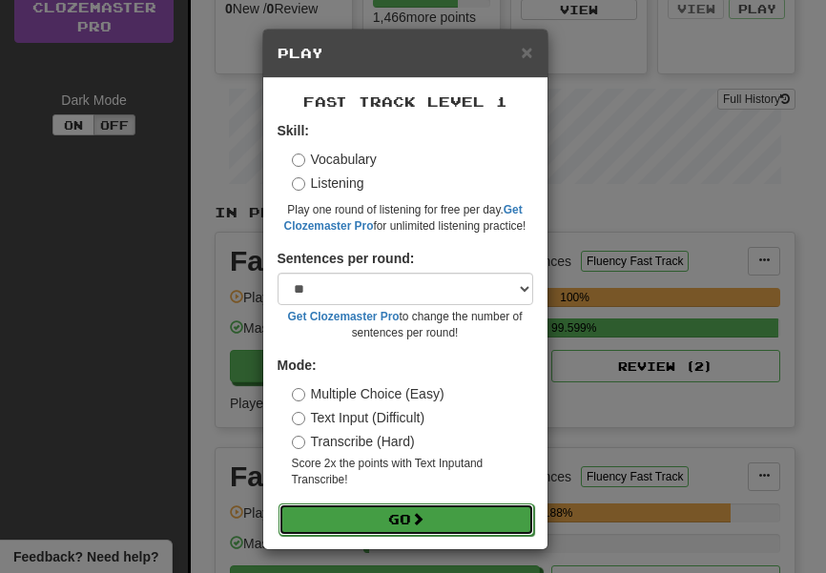
click at [424, 513] on button "Go" at bounding box center [406, 520] width 256 height 32
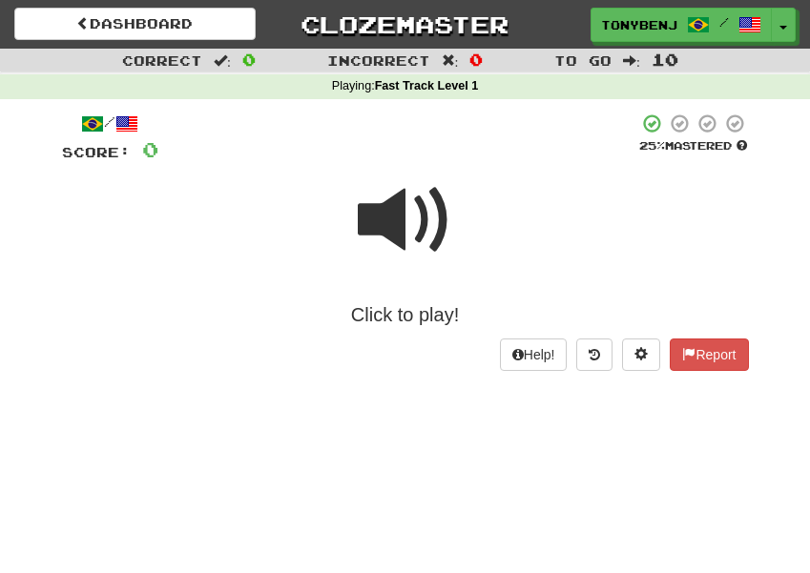
click at [376, 220] on span at bounding box center [405, 220] width 95 height 95
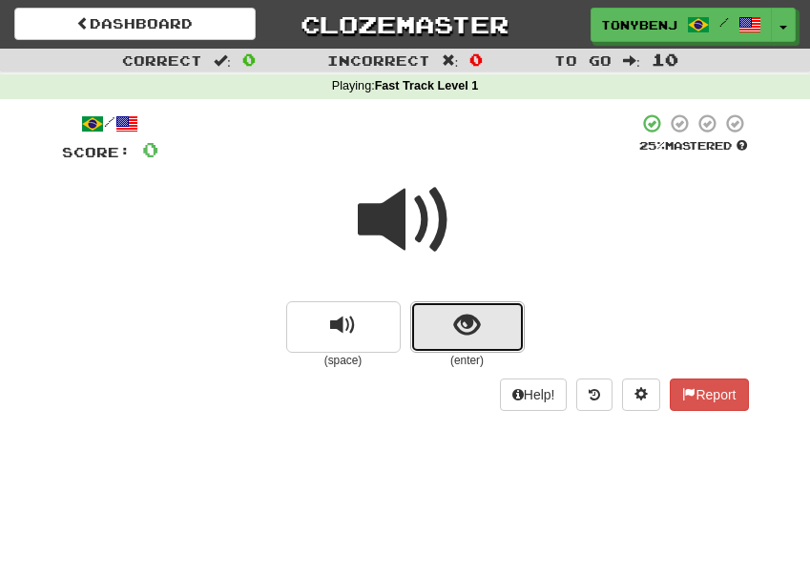
click at [441, 331] on button "show sentence" at bounding box center [467, 327] width 114 height 52
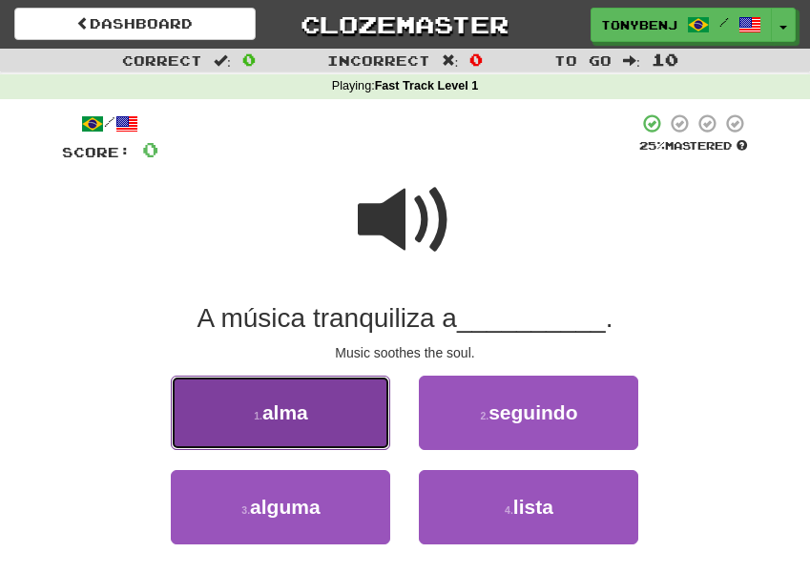
click at [342, 409] on button "1 . alma" at bounding box center [280, 413] width 219 height 74
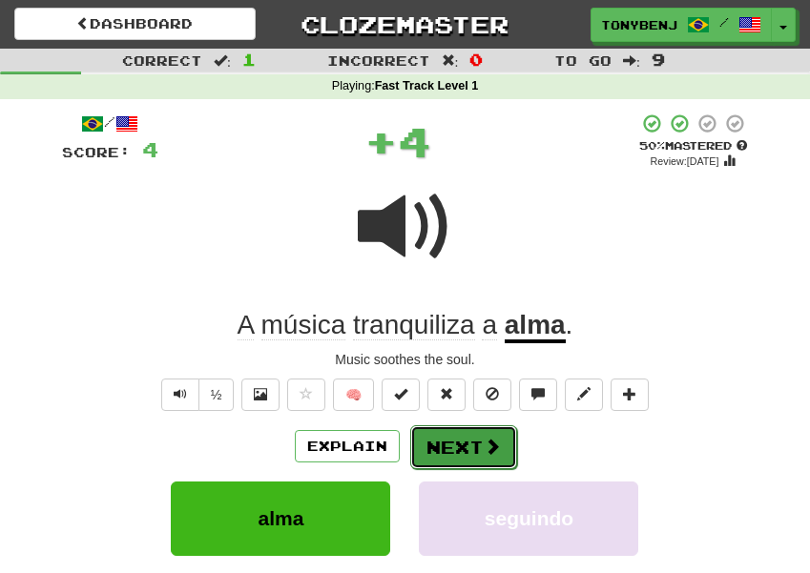
click at [436, 440] on button "Next" at bounding box center [463, 447] width 107 height 44
